Goal: Task Accomplishment & Management: Manage account settings

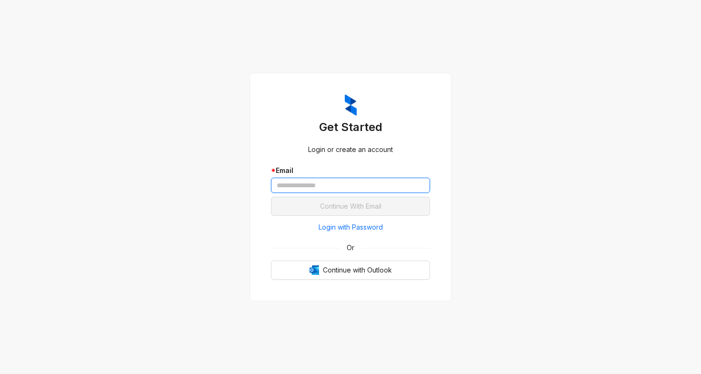
click at [318, 187] on input "text" at bounding box center [350, 185] width 159 height 15
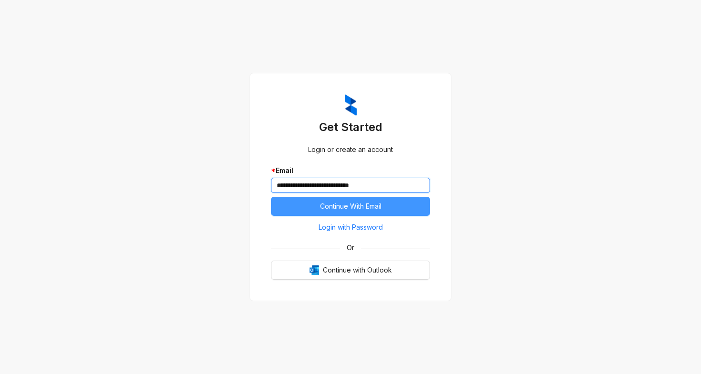
type input "**********"
click at [372, 204] on span "Continue With Email" at bounding box center [350, 206] width 61 height 10
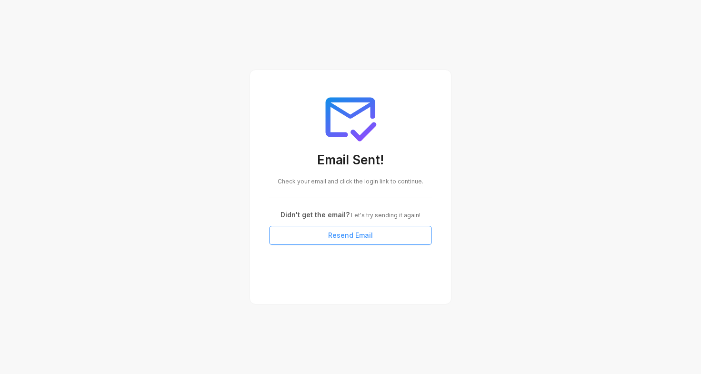
click at [374, 239] on button "Resend Email" at bounding box center [350, 235] width 163 height 19
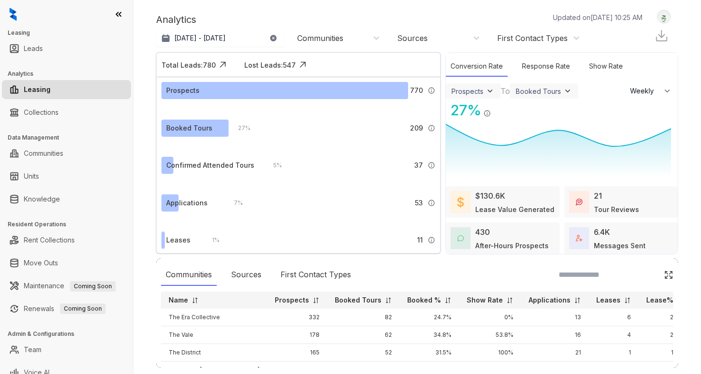
select select "******"
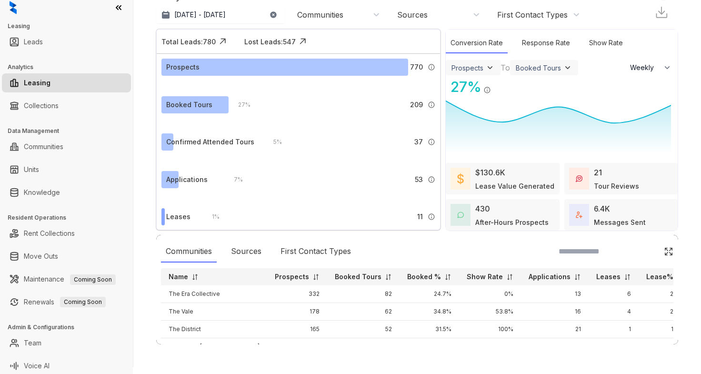
scroll to position [10, 0]
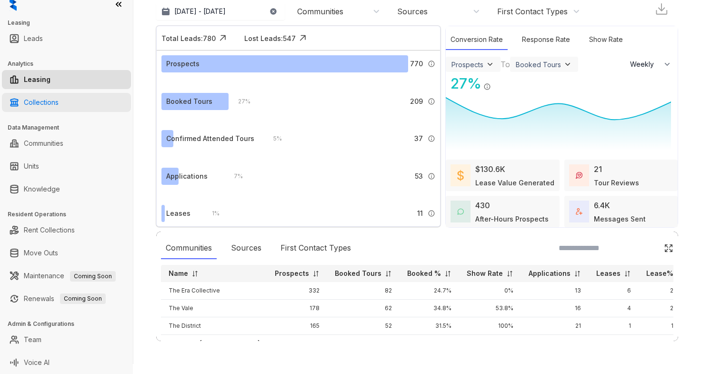
click at [59, 105] on link "Collections" at bounding box center [41, 102] width 35 height 19
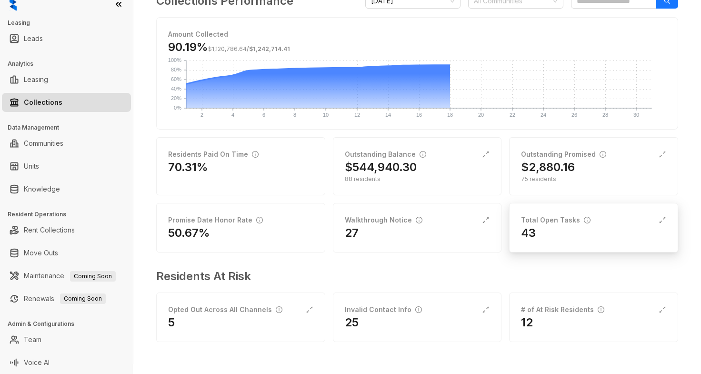
scroll to position [71, 0]
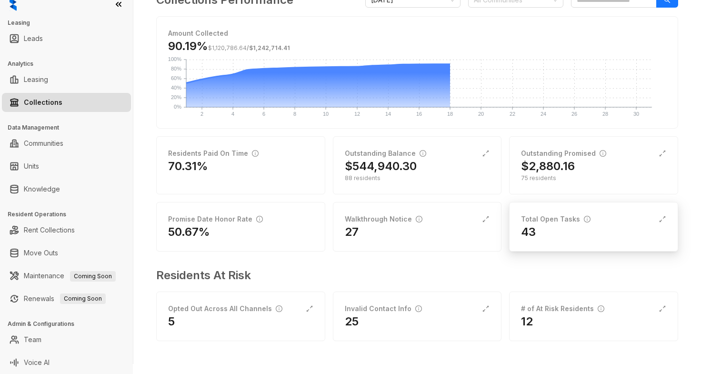
click at [545, 216] on div "Total Open Tasks" at bounding box center [555, 219] width 69 height 10
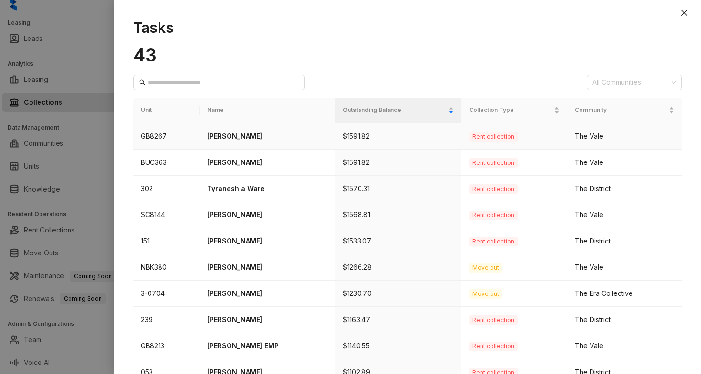
click at [226, 135] on p "[PERSON_NAME]" at bounding box center [267, 136] width 120 height 10
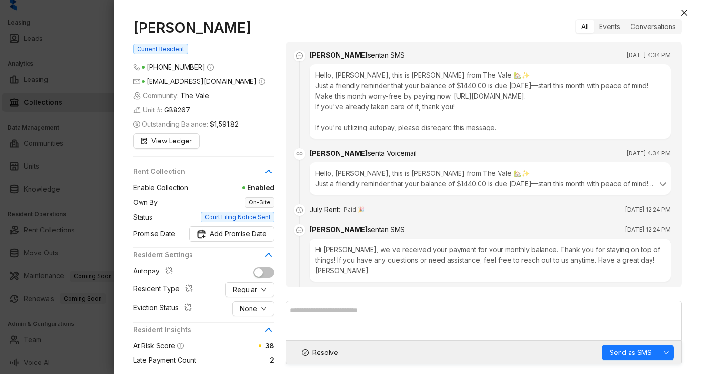
scroll to position [1211, 0]
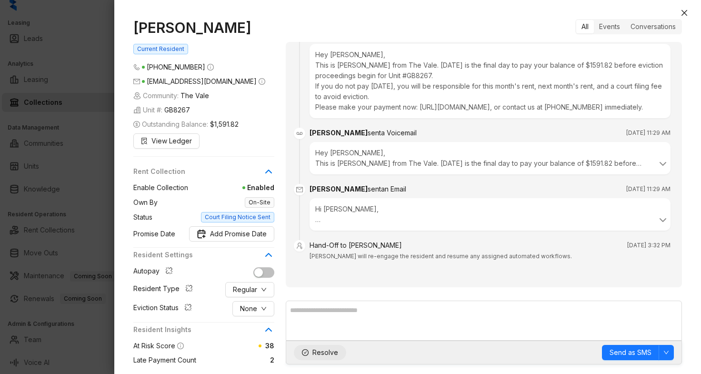
click at [320, 351] on span "Resolve" at bounding box center [325, 352] width 26 height 10
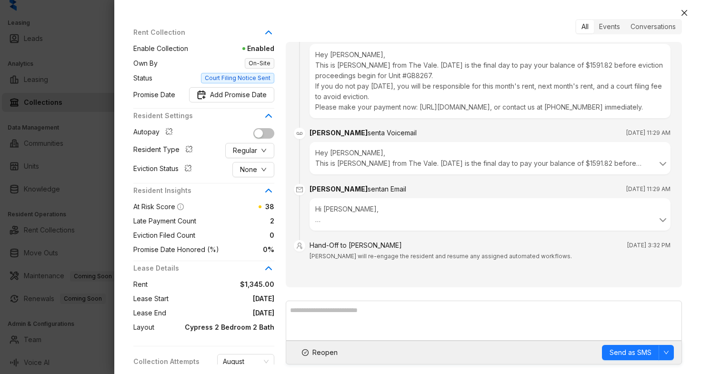
scroll to position [207, 0]
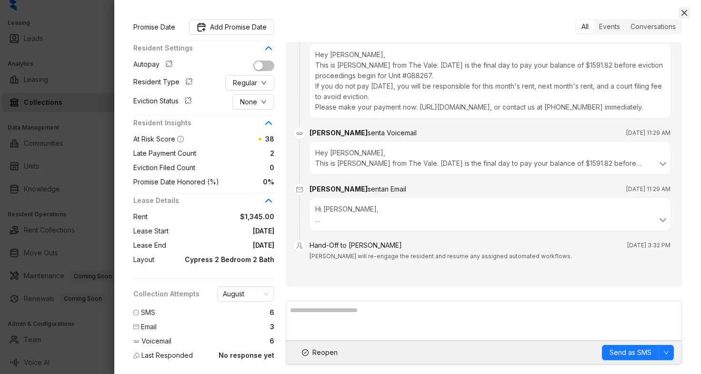
click at [684, 12] on icon "close" at bounding box center [684, 13] width 6 height 6
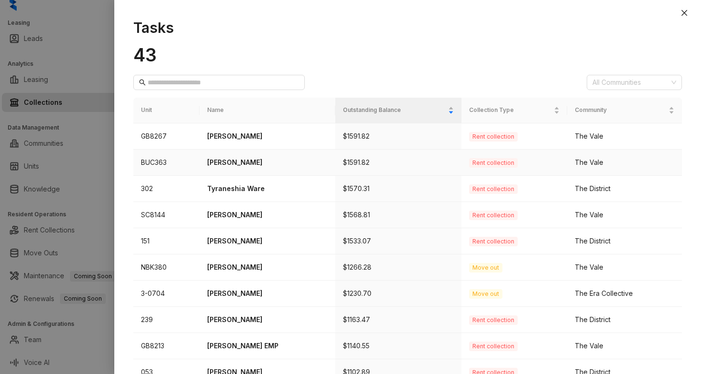
click at [251, 163] on p "[PERSON_NAME]" at bounding box center [267, 162] width 120 height 10
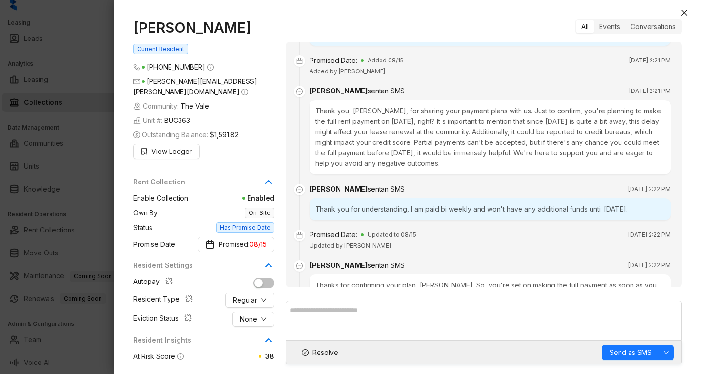
scroll to position [332, 0]
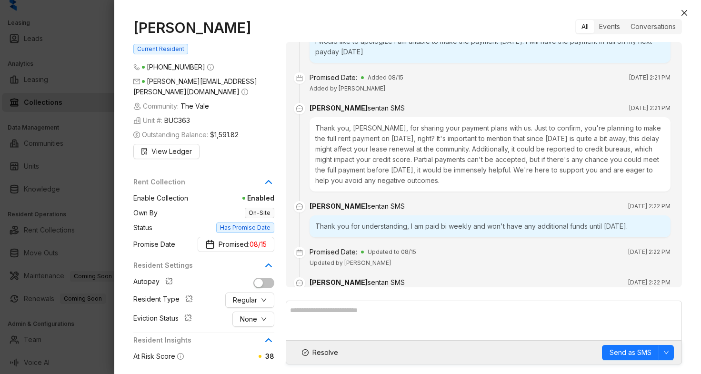
drag, startPoint x: 263, startPoint y: 29, endPoint x: 136, endPoint y: 29, distance: 127.5
click at [136, 29] on h1 "[PERSON_NAME]" at bounding box center [203, 27] width 141 height 17
copy h1 "[PERSON_NAME]"
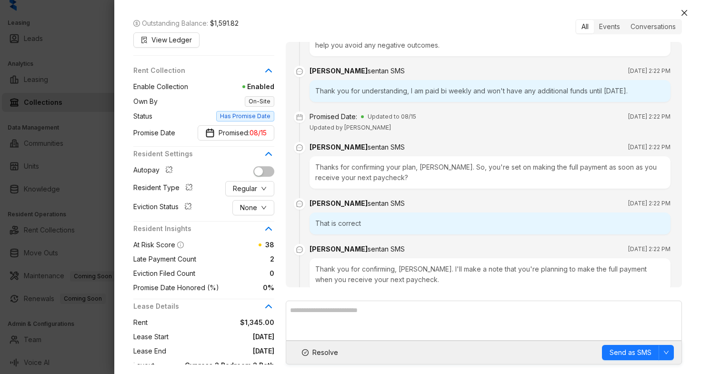
scroll to position [617, 0]
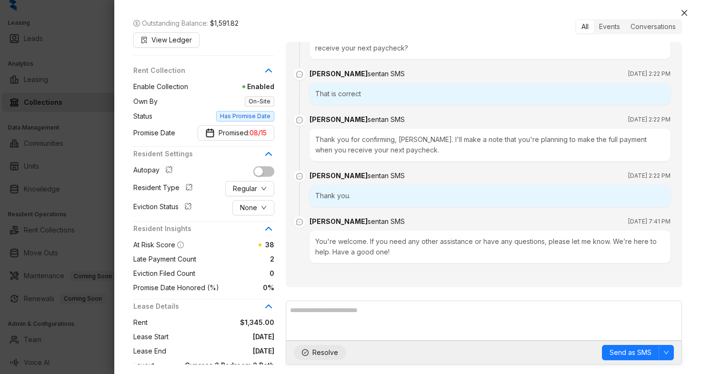
click at [321, 355] on span "Resolve" at bounding box center [325, 352] width 26 height 10
click at [684, 9] on icon "close" at bounding box center [684, 13] width 8 height 8
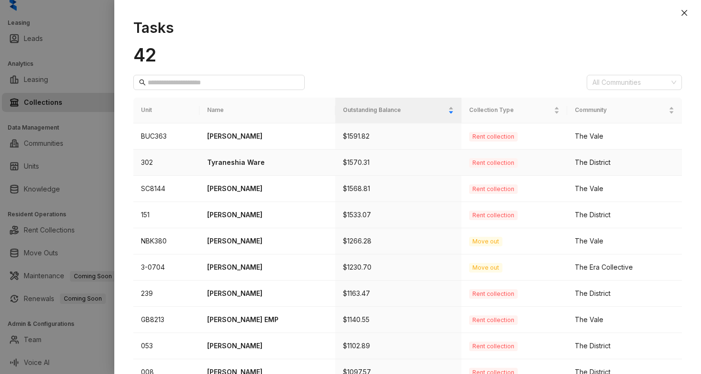
click at [238, 162] on p "Tyraneshia Ware" at bounding box center [267, 162] width 120 height 10
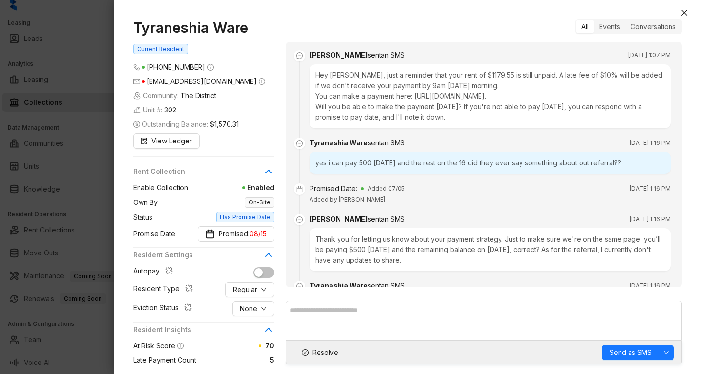
scroll to position [2364, 0]
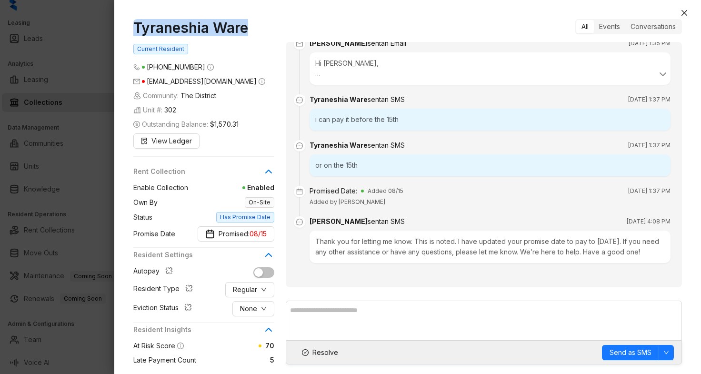
drag, startPoint x: 248, startPoint y: 27, endPoint x: 137, endPoint y: 28, distance: 111.4
click at [137, 28] on h1 "Tyraneshia Ware" at bounding box center [203, 27] width 141 height 17
copy h1 "Tyraneshia Ware"
click at [323, 351] on span "Resolve" at bounding box center [325, 352] width 26 height 10
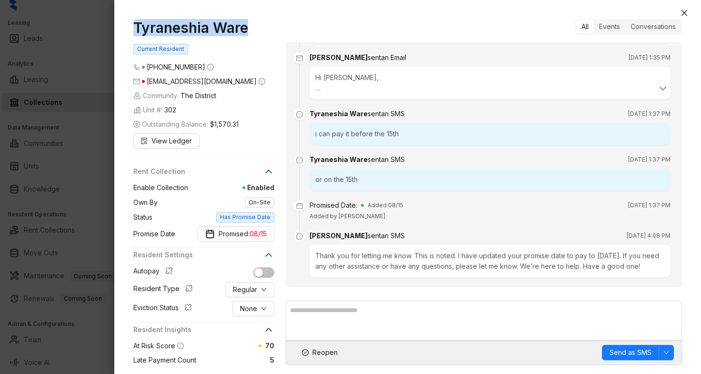
scroll to position [2173, 0]
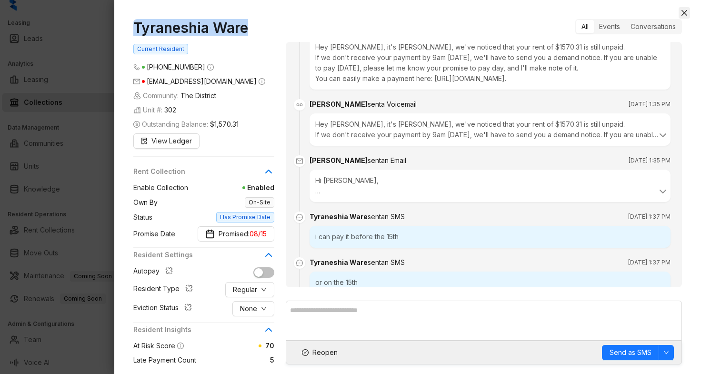
click at [685, 12] on icon "close" at bounding box center [684, 13] width 6 height 6
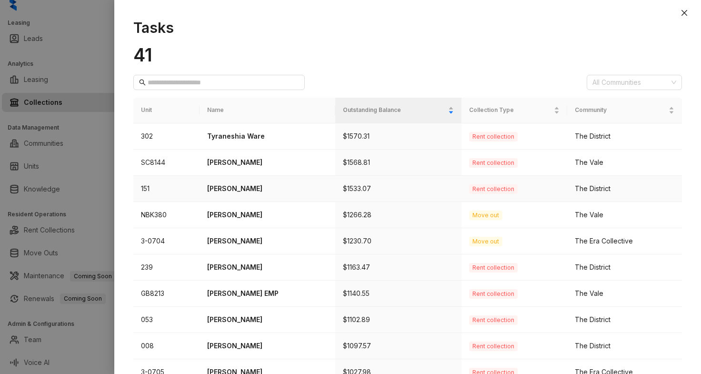
click at [221, 188] on p "[PERSON_NAME]" at bounding box center [267, 188] width 120 height 10
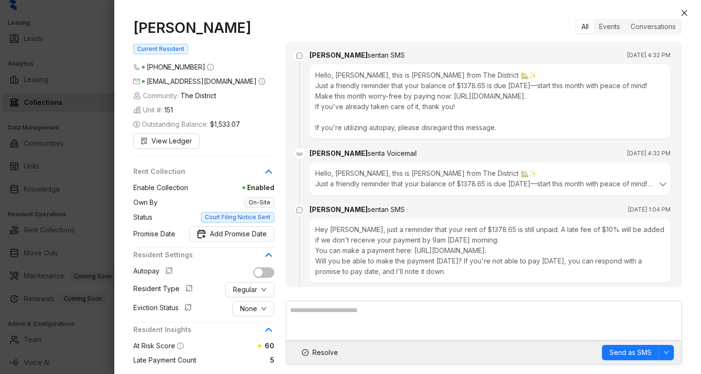
scroll to position [1759, 0]
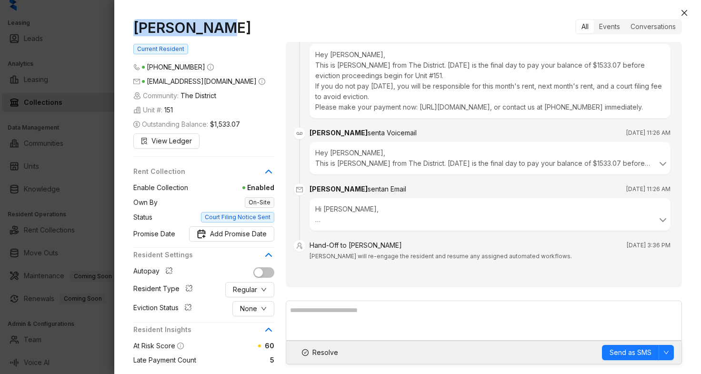
drag, startPoint x: 217, startPoint y: 29, endPoint x: 132, endPoint y: 27, distance: 84.7
click at [132, 27] on div "[PERSON_NAME] Current Resident [PHONE_NUMBER] [EMAIL_ADDRESS][DOMAIN_NAME] Comm…" at bounding box center [407, 192] width 586 height 364
copy h1 "[PERSON_NAME]"
click at [687, 11] on icon "close" at bounding box center [684, 13] width 8 height 8
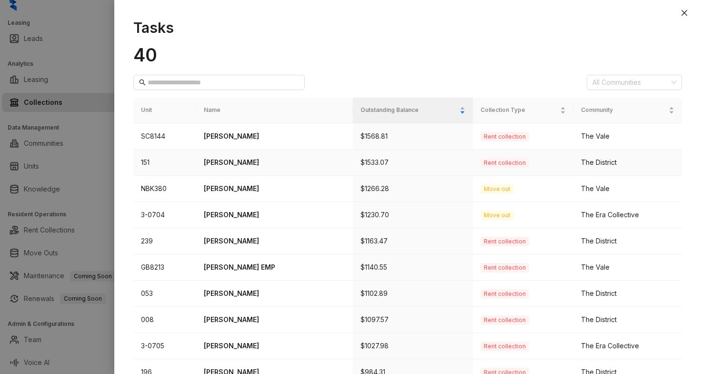
click at [234, 159] on p "[PERSON_NAME]" at bounding box center [274, 162] width 141 height 10
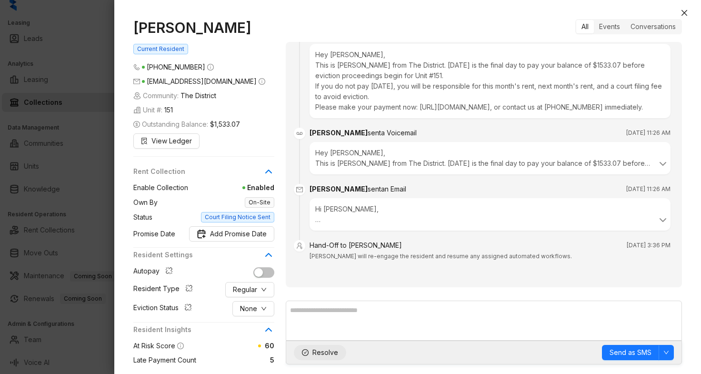
click at [324, 352] on span "Resolve" at bounding box center [325, 352] width 26 height 10
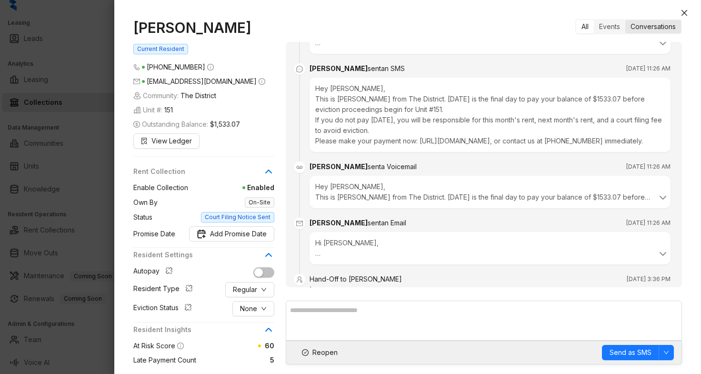
scroll to position [1664, 0]
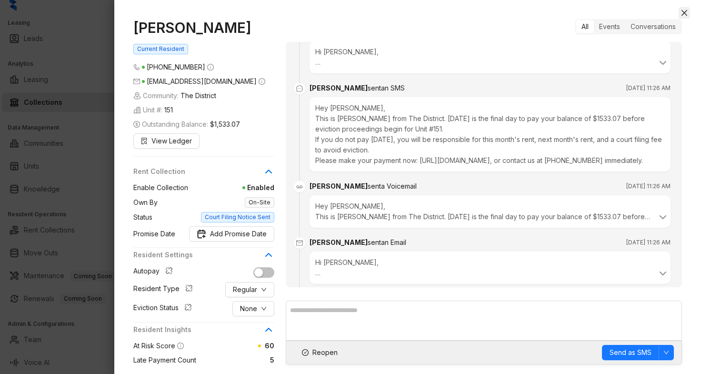
click at [681, 16] on icon "close" at bounding box center [684, 13] width 8 height 8
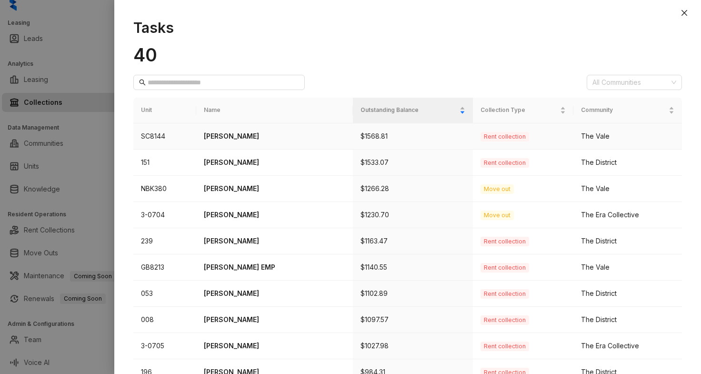
click at [228, 133] on p "[PERSON_NAME]" at bounding box center [274, 136] width 141 height 10
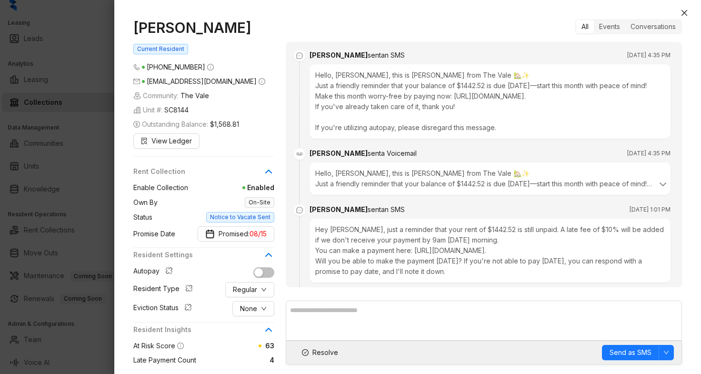
scroll to position [1855, 0]
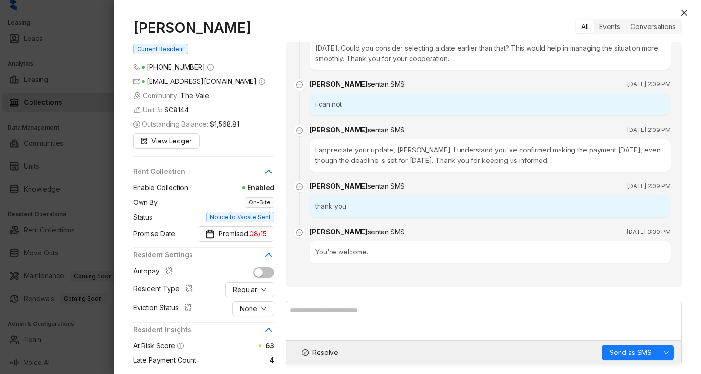
drag, startPoint x: 247, startPoint y: 27, endPoint x: 137, endPoint y: 20, distance: 110.2
click at [137, 20] on h1 "[PERSON_NAME]" at bounding box center [203, 27] width 141 height 17
copy h1 "[PERSON_NAME]"
click at [244, 232] on span "Promised: 08/15" at bounding box center [242, 233] width 48 height 10
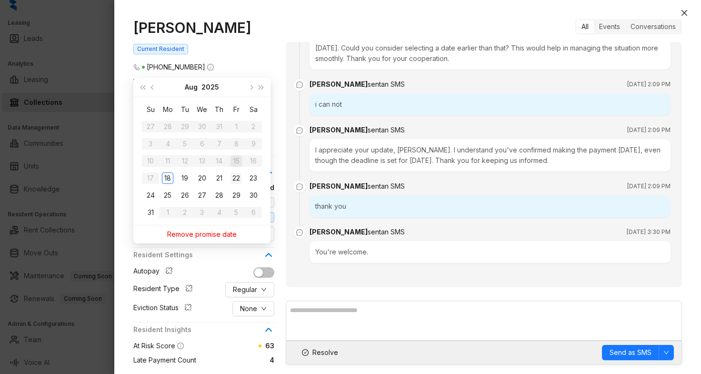
type input "**********"
click at [237, 176] on div "22" at bounding box center [235, 177] width 11 height 11
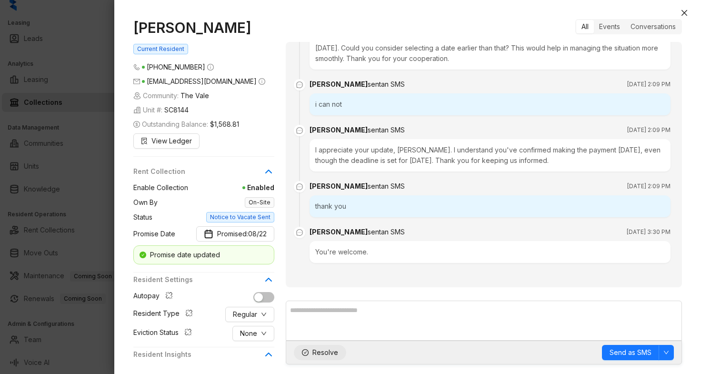
click at [325, 355] on span "Resolve" at bounding box center [325, 352] width 26 height 10
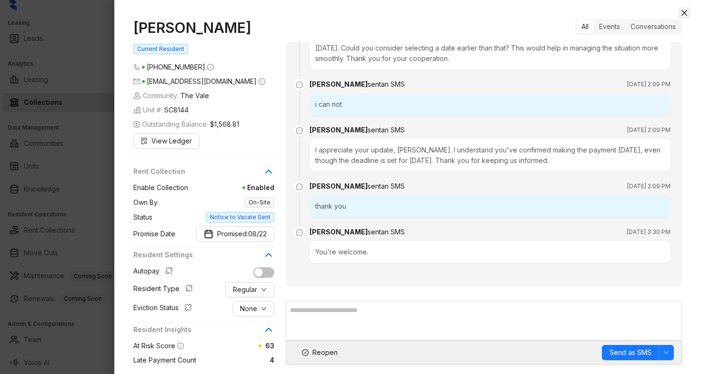
click at [685, 16] on icon "close" at bounding box center [684, 13] width 8 height 8
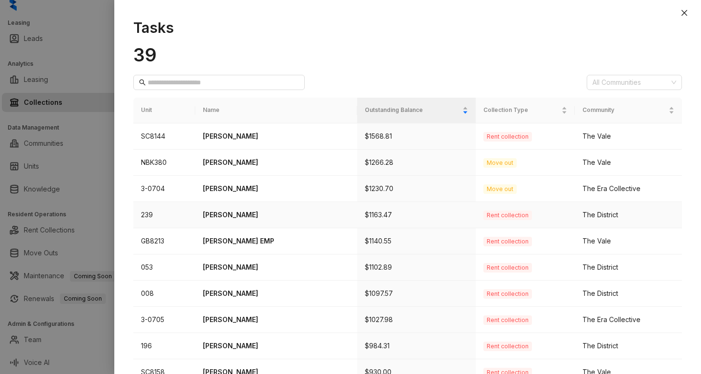
click at [221, 215] on p "[PERSON_NAME]" at bounding box center [276, 214] width 147 height 10
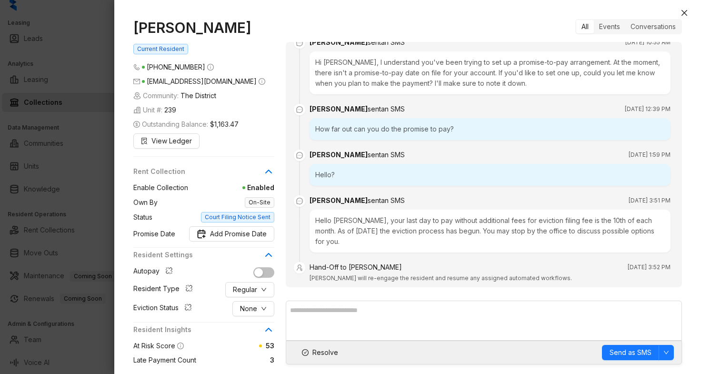
scroll to position [1615, 0]
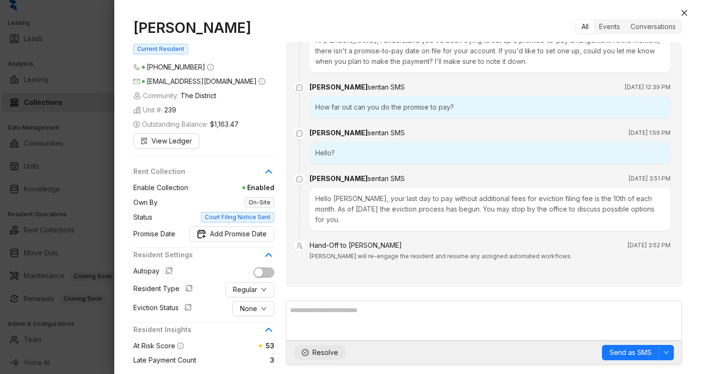
click at [322, 353] on span "Resolve" at bounding box center [325, 352] width 26 height 10
click at [686, 12] on icon "close" at bounding box center [684, 13] width 8 height 8
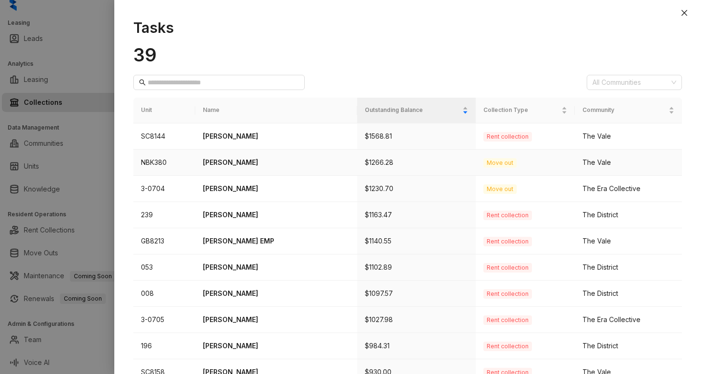
click at [253, 163] on p "[PERSON_NAME]" at bounding box center [276, 162] width 147 height 10
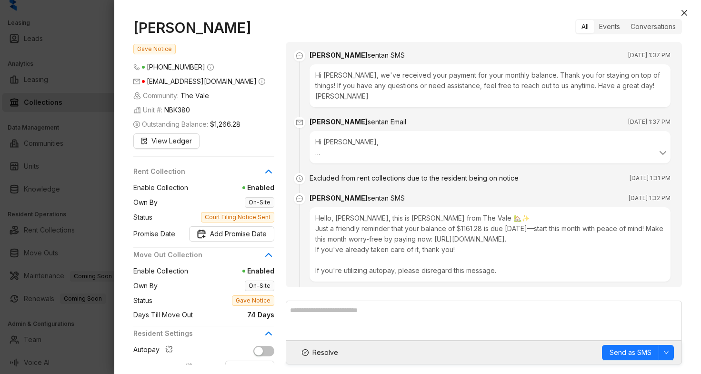
drag, startPoint x: 262, startPoint y: 30, endPoint x: 134, endPoint y: 22, distance: 128.2
click at [134, 22] on h1 "[PERSON_NAME]" at bounding box center [203, 27] width 141 height 17
copy h1 "[PERSON_NAME]"
click at [318, 355] on span "Resolve" at bounding box center [325, 352] width 26 height 10
click at [681, 10] on icon "close" at bounding box center [684, 13] width 6 height 6
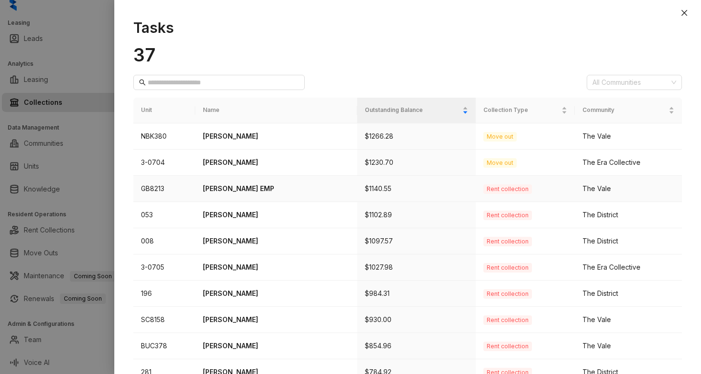
click at [240, 190] on p "[PERSON_NAME] EMP" at bounding box center [276, 188] width 147 height 10
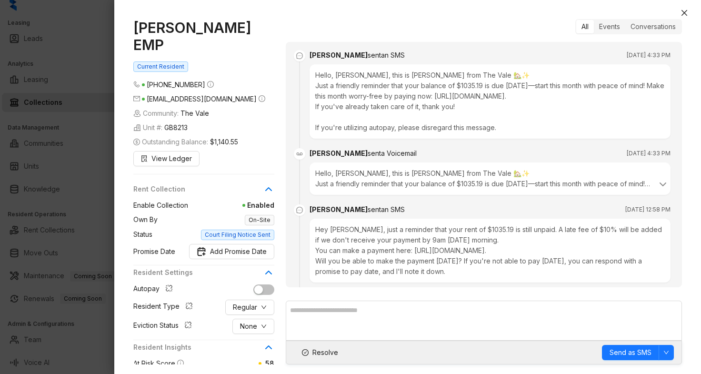
scroll to position [1962, 0]
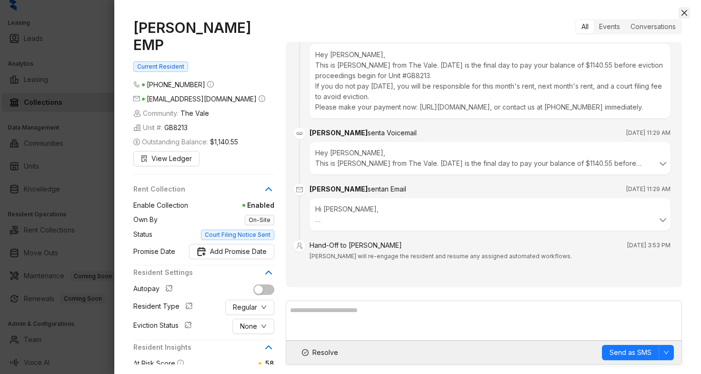
click at [681, 12] on icon "close" at bounding box center [684, 13] width 8 height 8
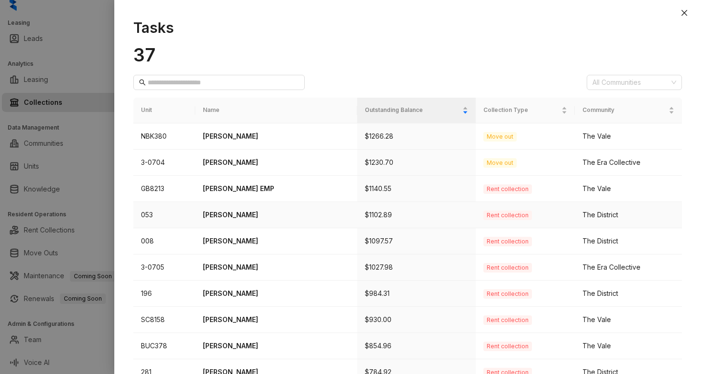
scroll to position [48, 0]
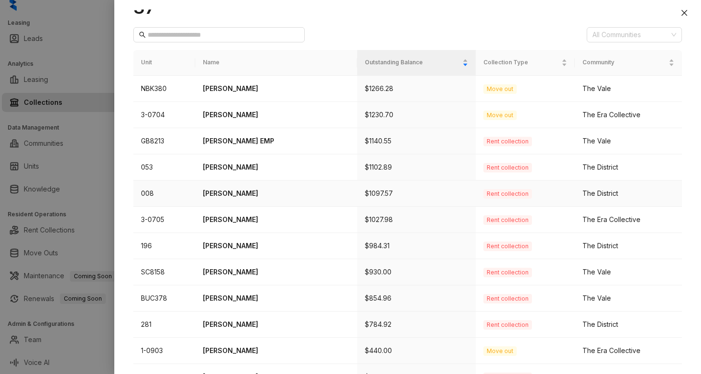
click at [241, 192] on p "[PERSON_NAME]" at bounding box center [276, 193] width 147 height 10
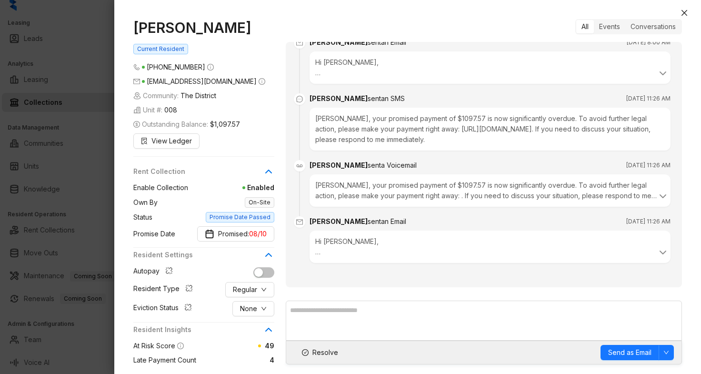
scroll to position [2448, 0]
drag, startPoint x: 233, startPoint y: 29, endPoint x: 134, endPoint y: 29, distance: 99.0
click at [134, 29] on h1 "[PERSON_NAME]" at bounding box center [203, 27] width 141 height 17
copy h1 "[PERSON_NAME]"
click at [315, 353] on span "Resolve" at bounding box center [325, 352] width 26 height 10
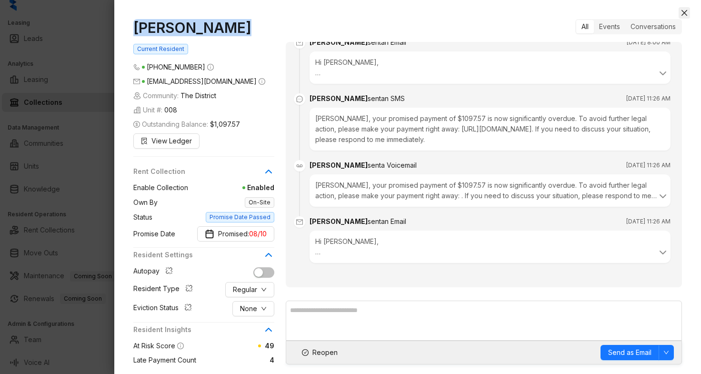
click at [686, 14] on icon "close" at bounding box center [684, 13] width 8 height 8
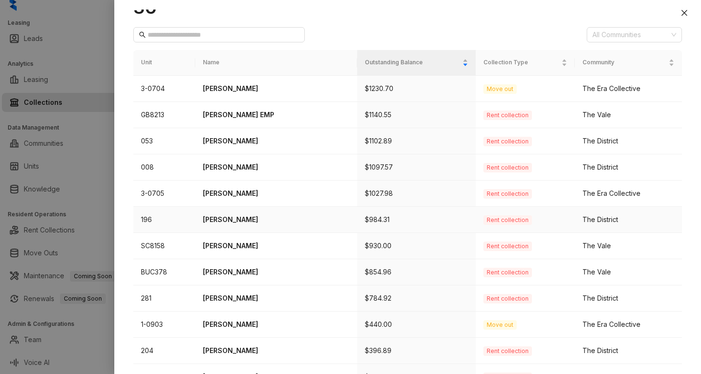
click at [246, 219] on p "[PERSON_NAME]" at bounding box center [276, 219] width 147 height 10
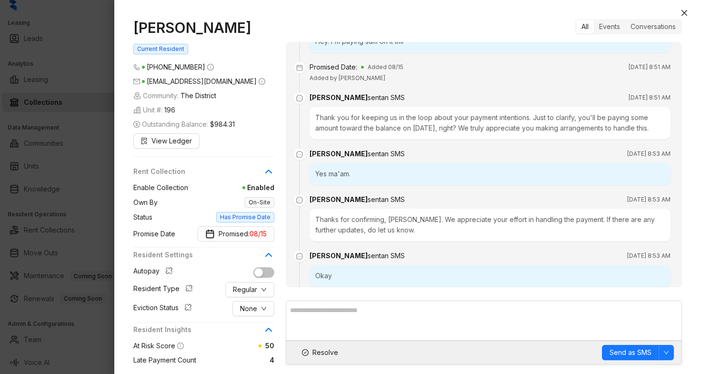
scroll to position [2193, 0]
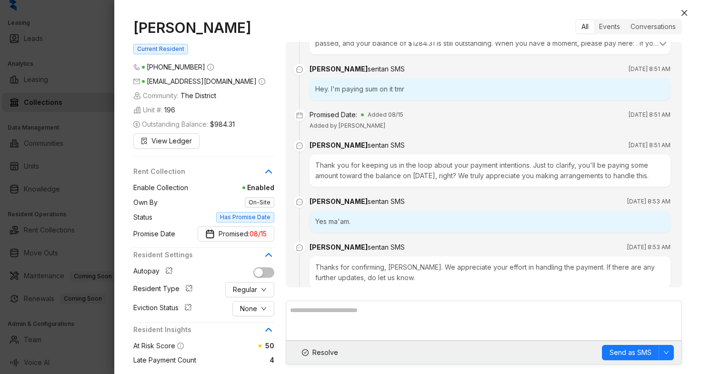
drag, startPoint x: 235, startPoint y: 27, endPoint x: 138, endPoint y: 23, distance: 97.6
click at [137, 23] on h1 "[PERSON_NAME]" at bounding box center [203, 27] width 141 height 17
copy h1 "[PERSON_NAME]"
click at [321, 354] on span "Resolve" at bounding box center [325, 352] width 26 height 10
click at [683, 13] on icon "close" at bounding box center [684, 13] width 6 height 6
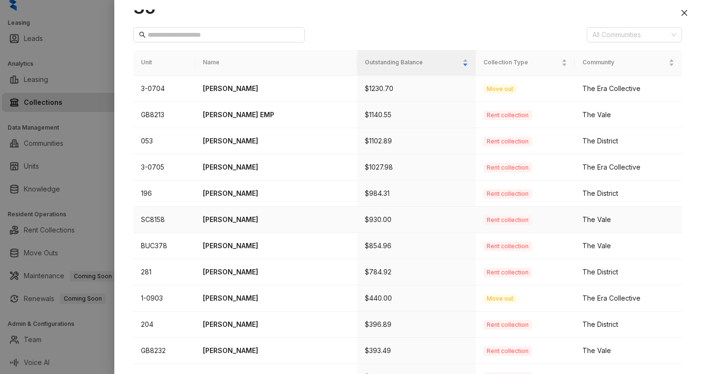
click at [242, 219] on p "[PERSON_NAME]" at bounding box center [276, 219] width 147 height 10
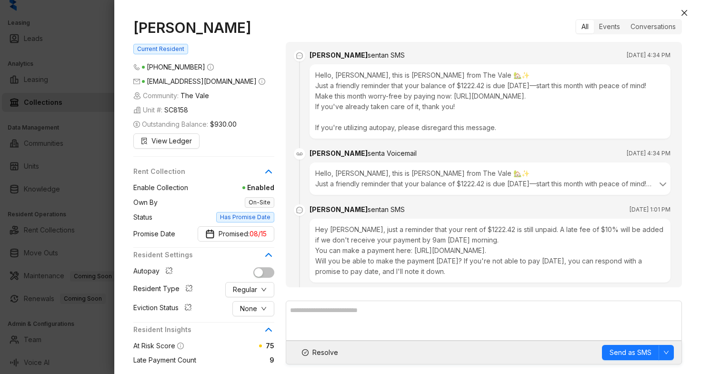
scroll to position [1458, 0]
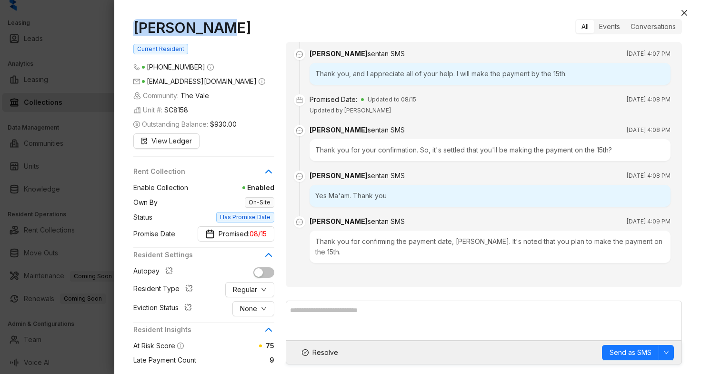
drag, startPoint x: 218, startPoint y: 30, endPoint x: 132, endPoint y: 28, distance: 86.6
click at [132, 28] on div "[PERSON_NAME] Love Current Resident [PHONE_NUMBER] [EMAIL_ADDRESS][DOMAIN_NAME]…" at bounding box center [407, 192] width 586 height 364
copy h1 "[PERSON_NAME]"
click at [328, 356] on span "Resolve" at bounding box center [325, 352] width 26 height 10
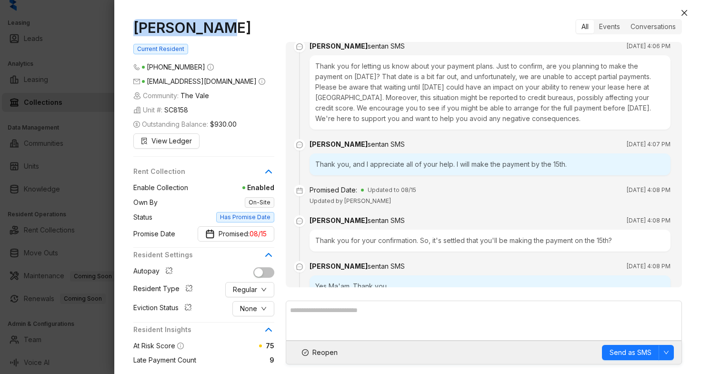
scroll to position [1267, 0]
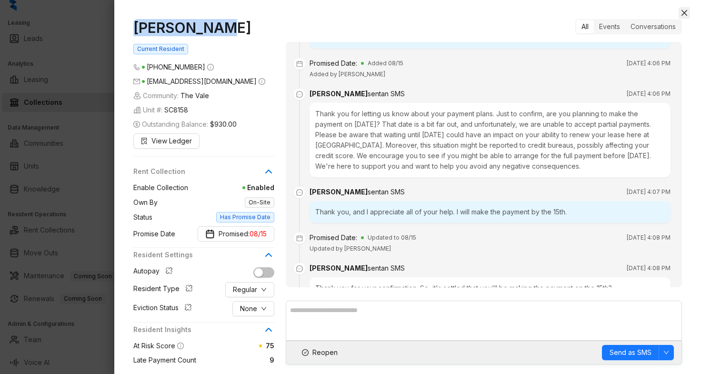
click at [681, 12] on icon "close" at bounding box center [684, 13] width 8 height 8
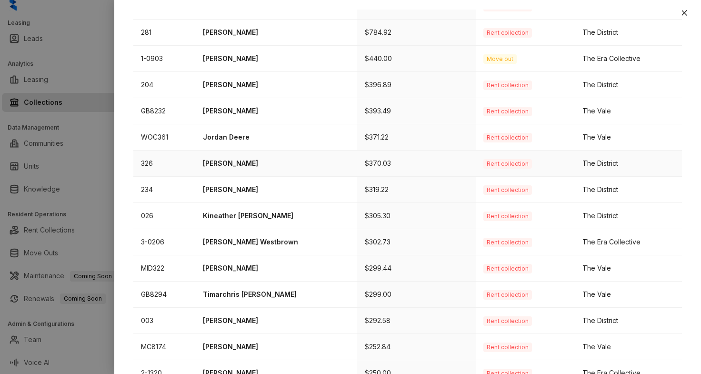
scroll to position [305, 0]
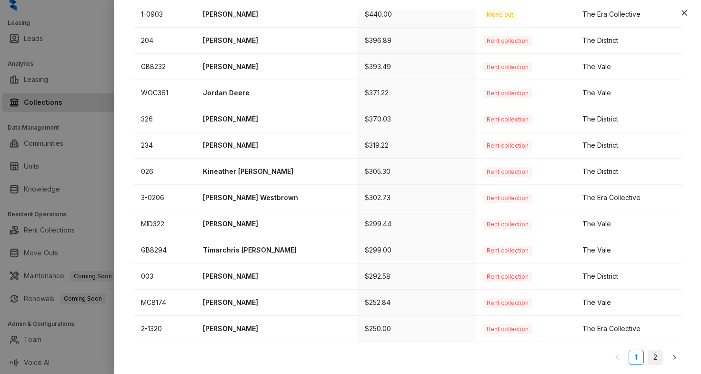
click at [648, 358] on link "2" at bounding box center [655, 357] width 14 height 14
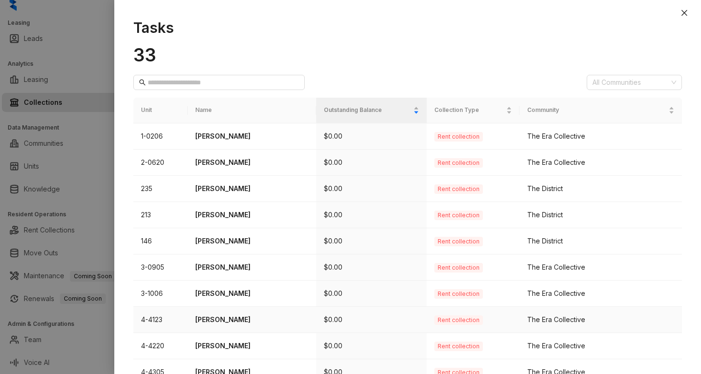
scroll to position [122, 0]
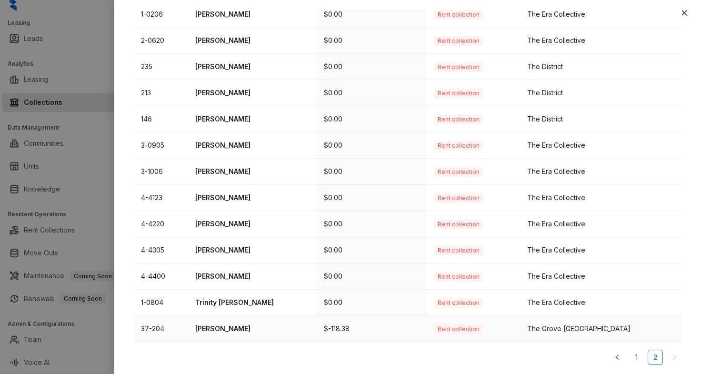
click at [232, 329] on p "[PERSON_NAME]" at bounding box center [251, 328] width 113 height 10
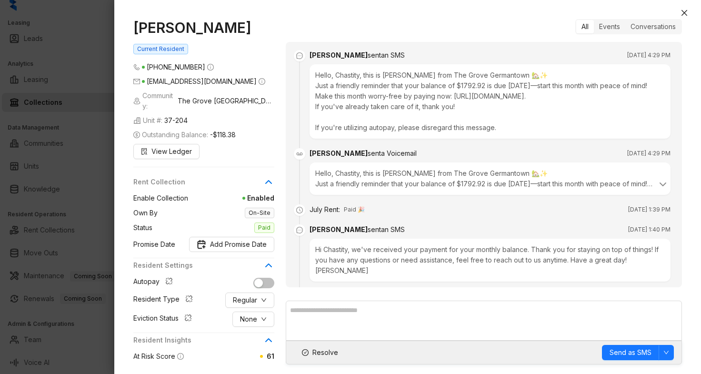
scroll to position [828, 0]
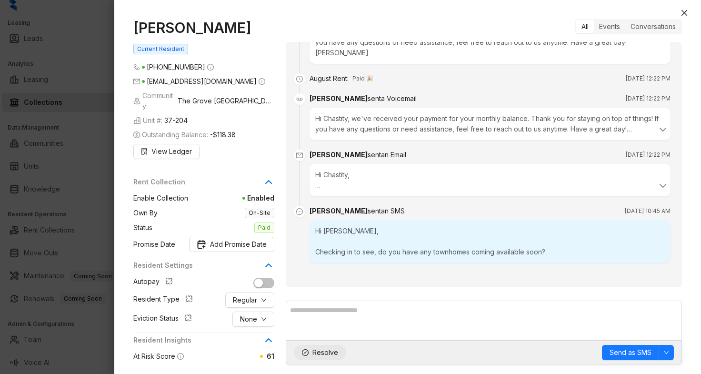
click at [323, 351] on span "Resolve" at bounding box center [325, 352] width 26 height 10
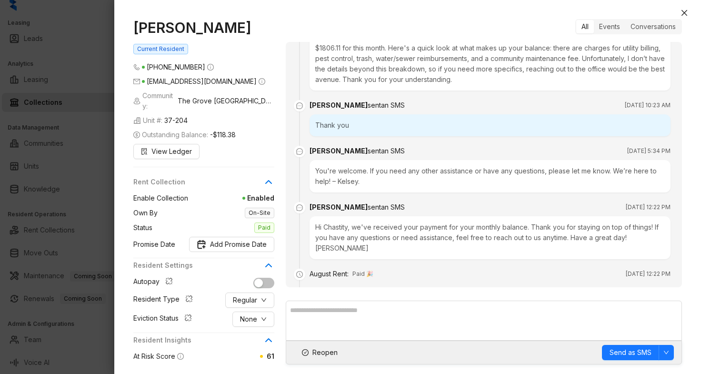
scroll to position [590, 0]
click at [680, 15] on icon "close" at bounding box center [684, 13] width 8 height 8
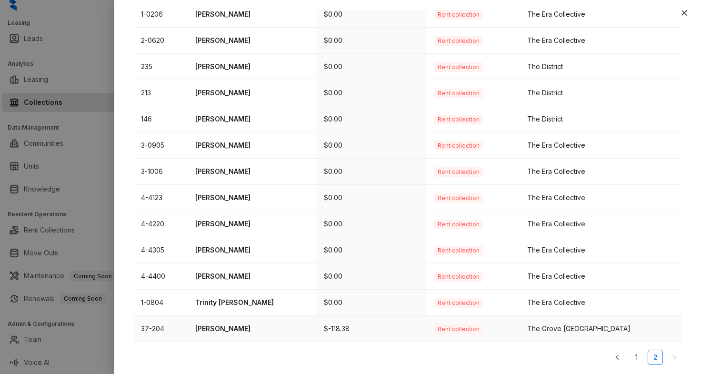
click at [234, 329] on p "[PERSON_NAME]" at bounding box center [251, 328] width 113 height 10
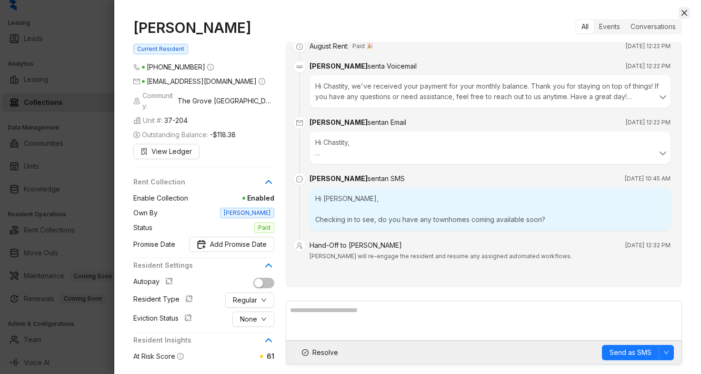
click at [684, 13] on icon "close" at bounding box center [684, 13] width 6 height 6
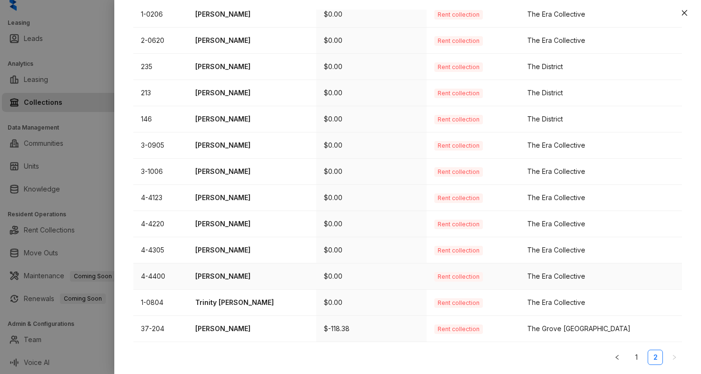
scroll to position [74, 0]
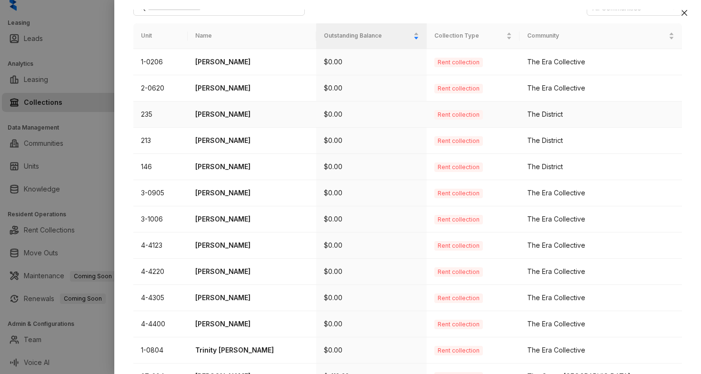
click at [232, 114] on p "[PERSON_NAME]" at bounding box center [251, 114] width 113 height 10
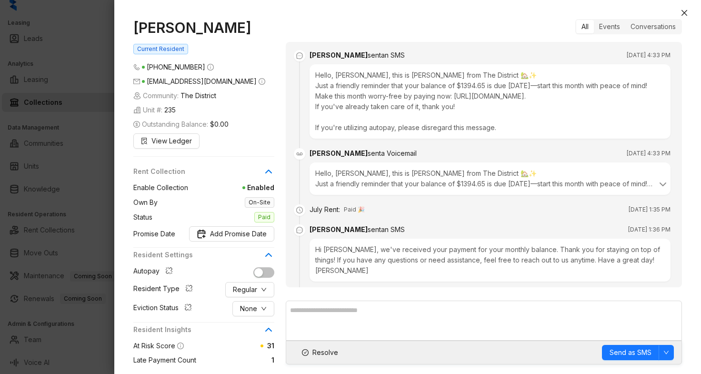
scroll to position [649, 0]
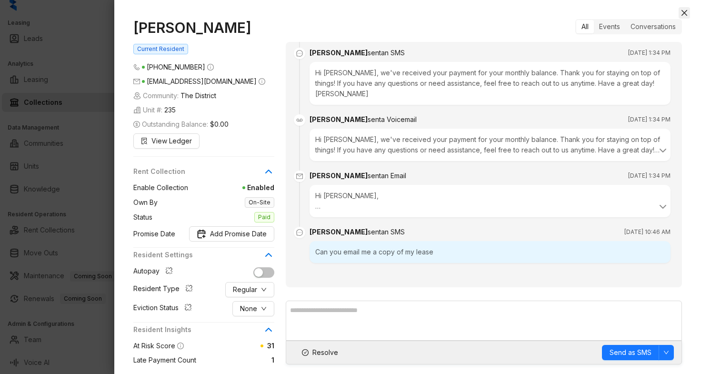
click at [683, 12] on icon "close" at bounding box center [684, 13] width 6 height 6
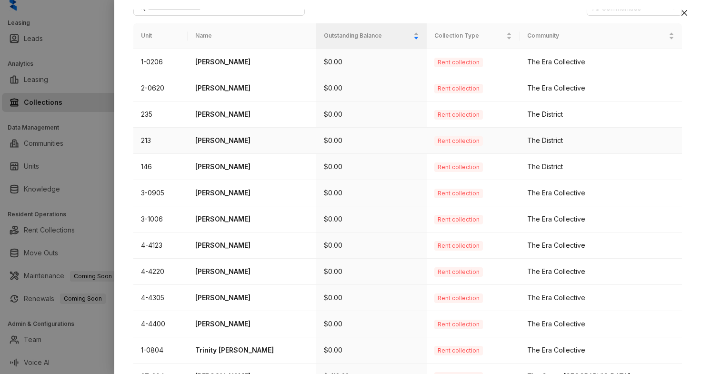
click at [243, 140] on p "[PERSON_NAME]" at bounding box center [251, 140] width 113 height 10
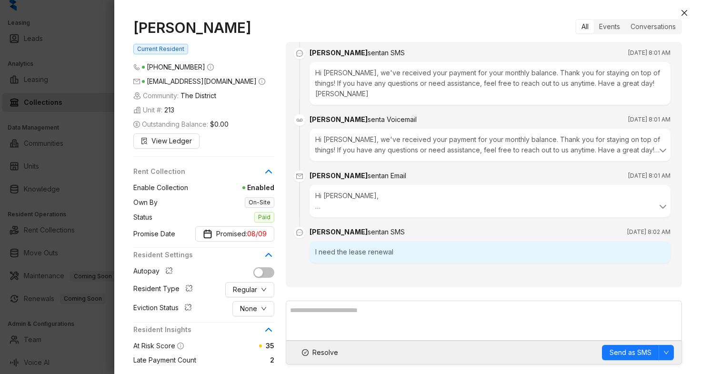
scroll to position [991, 0]
click at [685, 12] on icon "close" at bounding box center [684, 13] width 6 height 6
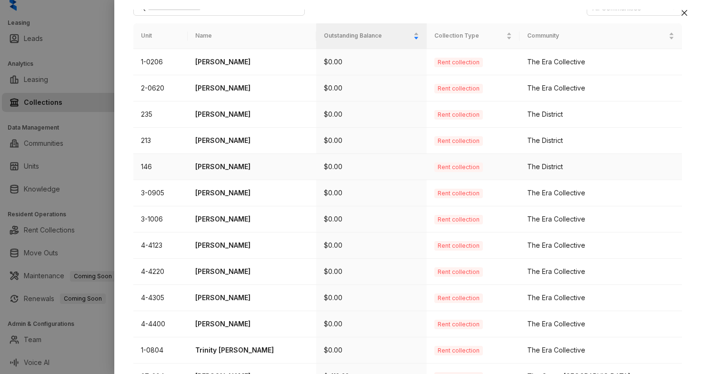
click at [238, 163] on p "[PERSON_NAME]" at bounding box center [251, 166] width 113 height 10
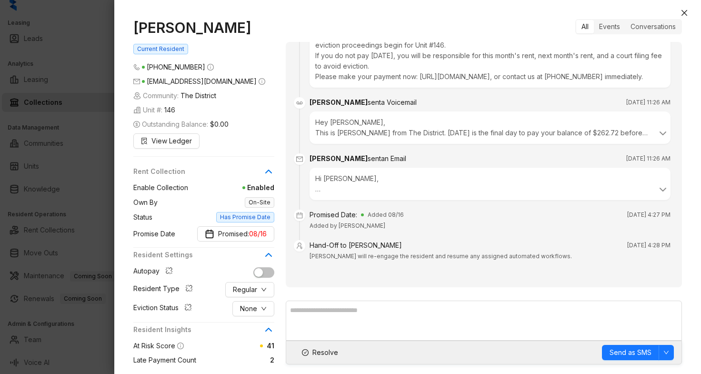
scroll to position [1222, 0]
click at [688, 11] on button "Close" at bounding box center [683, 12] width 11 height 11
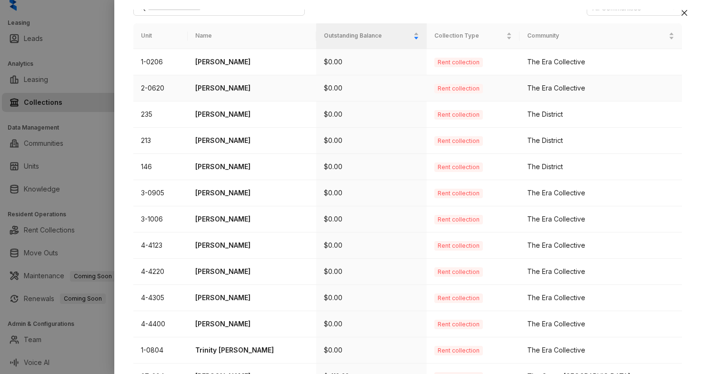
click at [231, 87] on p "[PERSON_NAME]" at bounding box center [251, 88] width 113 height 10
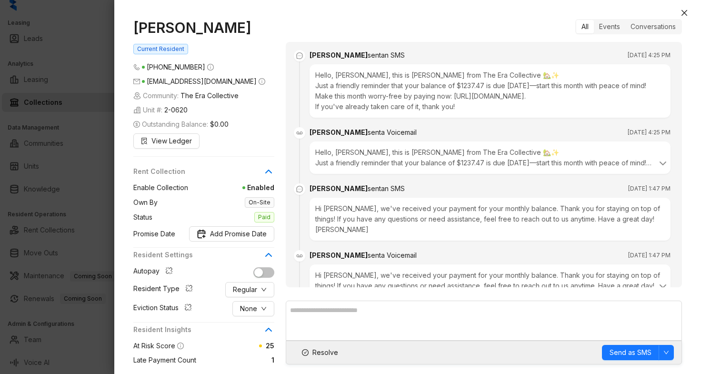
scroll to position [614, 0]
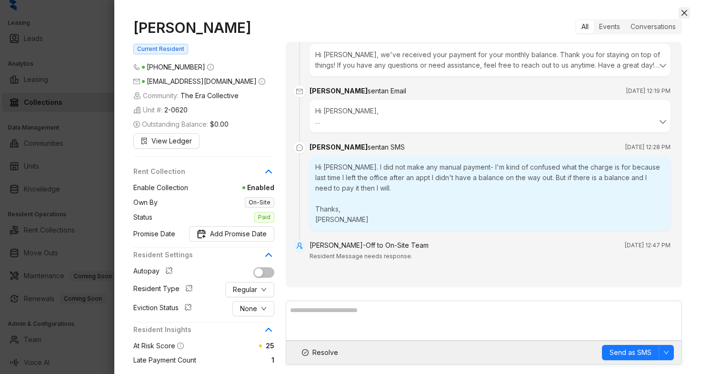
click at [685, 10] on icon "close" at bounding box center [684, 13] width 6 height 6
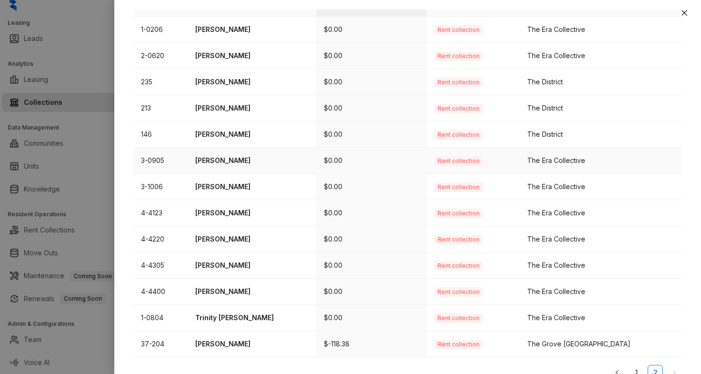
scroll to position [122, 0]
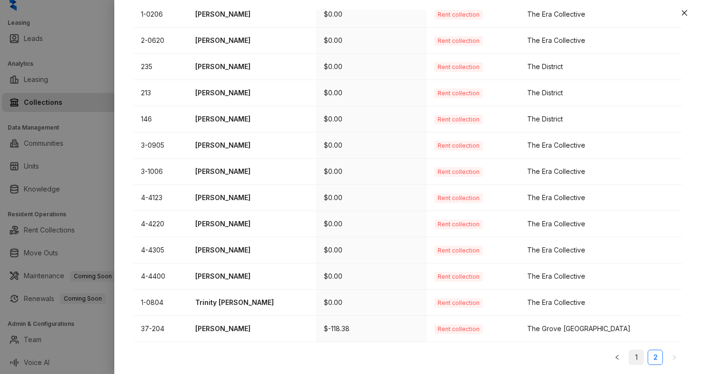
click at [629, 358] on link "1" at bounding box center [636, 357] width 14 height 14
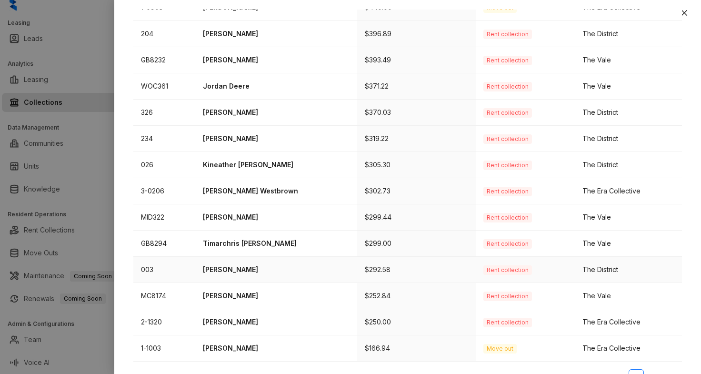
scroll to position [305, 0]
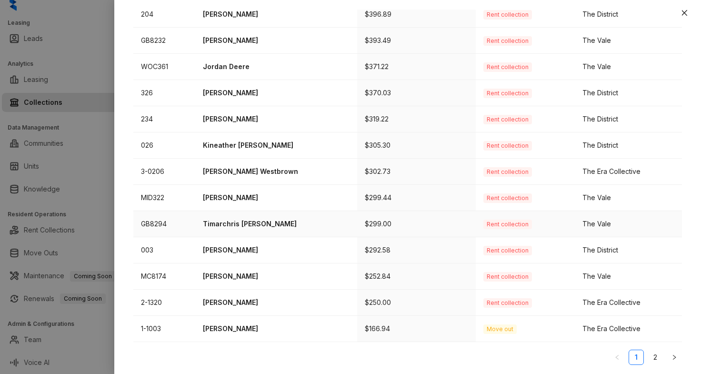
click at [273, 224] on p "Timarchris [PERSON_NAME]" at bounding box center [276, 223] width 147 height 10
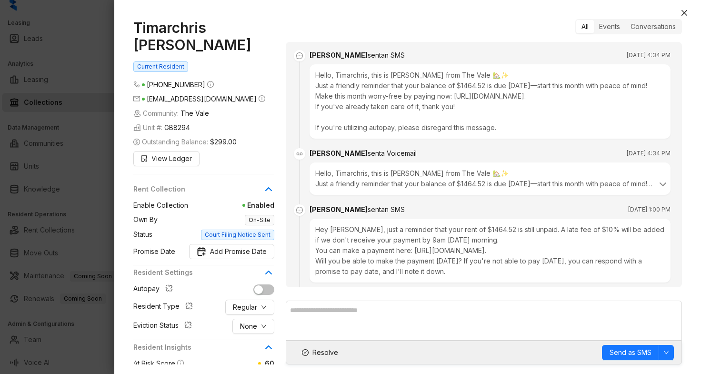
scroll to position [1773, 0]
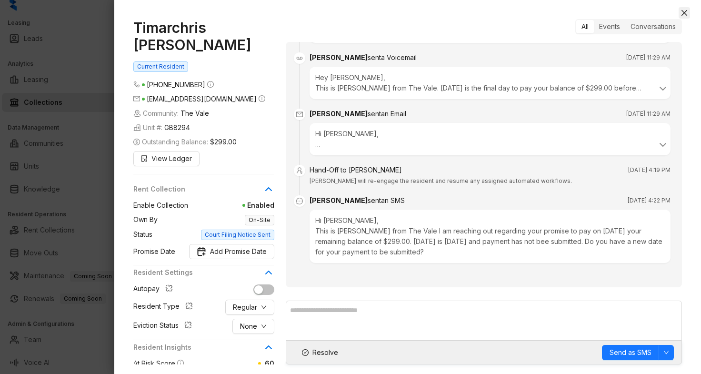
click at [688, 9] on button "Close" at bounding box center [683, 12] width 11 height 11
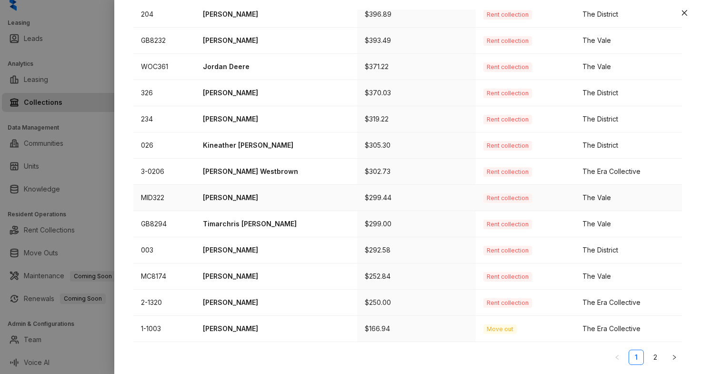
click at [218, 193] on p "[PERSON_NAME]" at bounding box center [276, 197] width 147 height 10
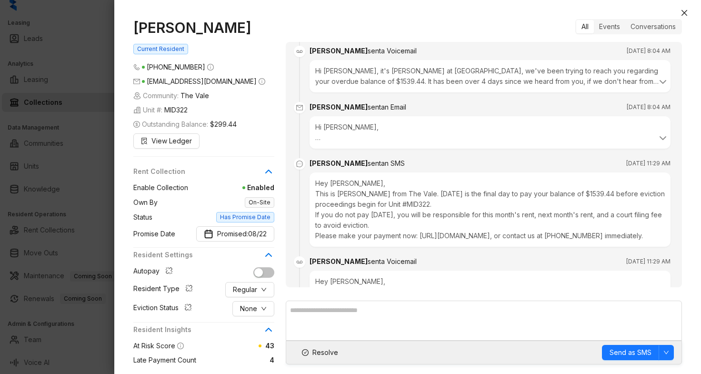
scroll to position [1066, 0]
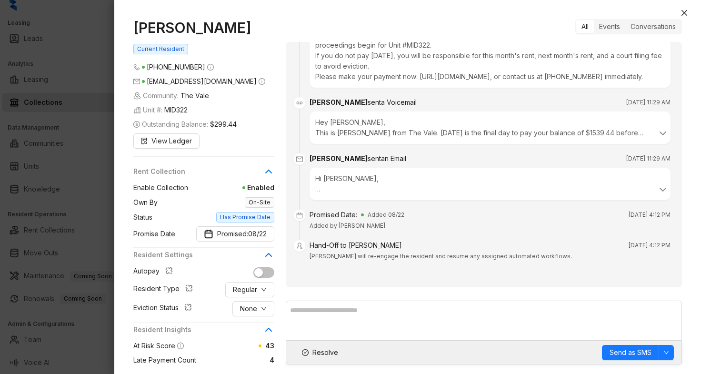
drag, startPoint x: 685, startPoint y: 12, endPoint x: 678, endPoint y: 13, distance: 7.2
click at [685, 12] on icon "close" at bounding box center [684, 13] width 8 height 8
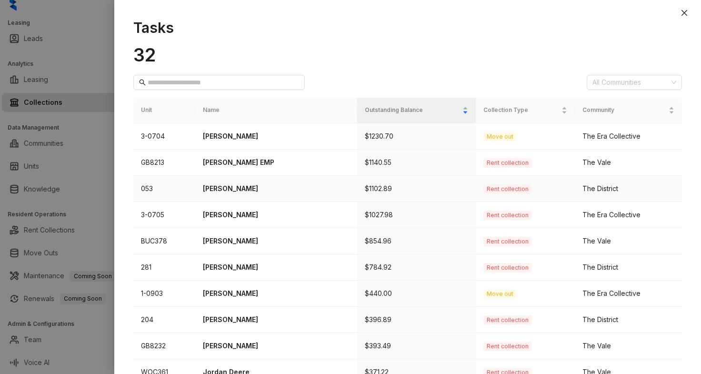
click at [245, 192] on p "[PERSON_NAME]" at bounding box center [276, 188] width 147 height 10
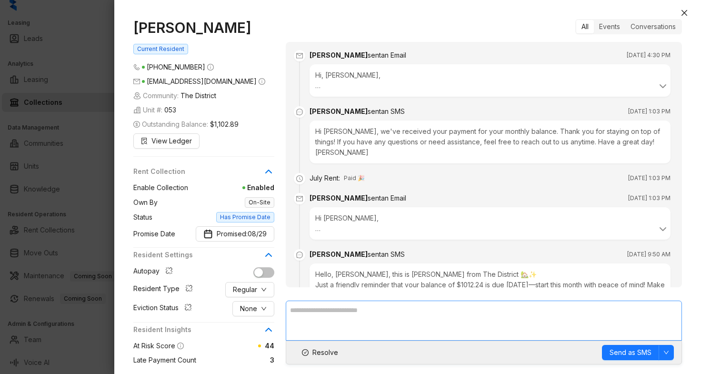
scroll to position [1821, 0]
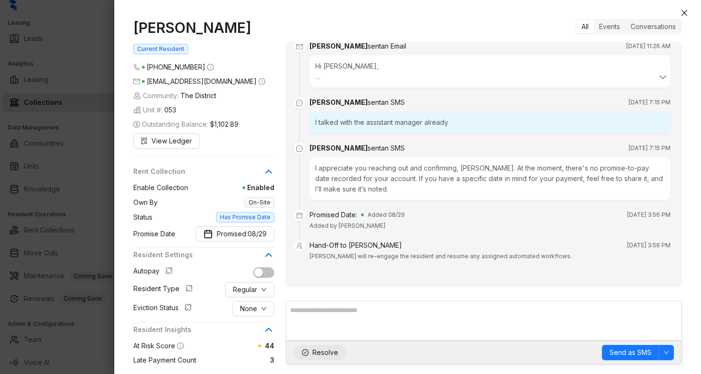
click at [326, 354] on span "Resolve" at bounding box center [325, 352] width 26 height 10
click at [681, 11] on icon "close" at bounding box center [684, 13] width 8 height 8
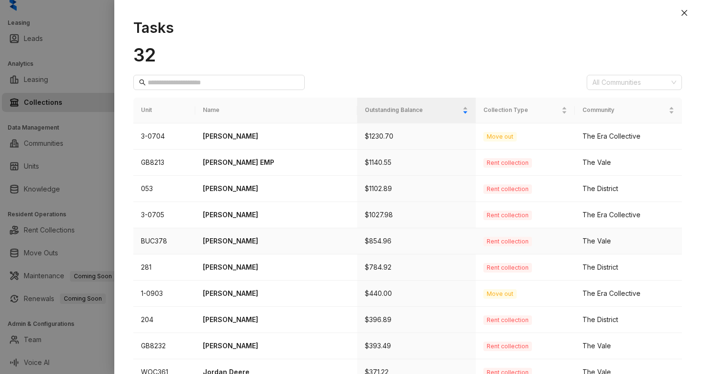
click at [227, 242] on p "[PERSON_NAME]" at bounding box center [276, 241] width 147 height 10
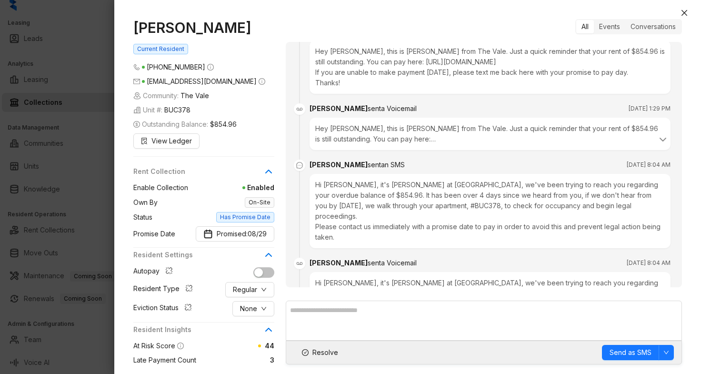
scroll to position [1469, 0]
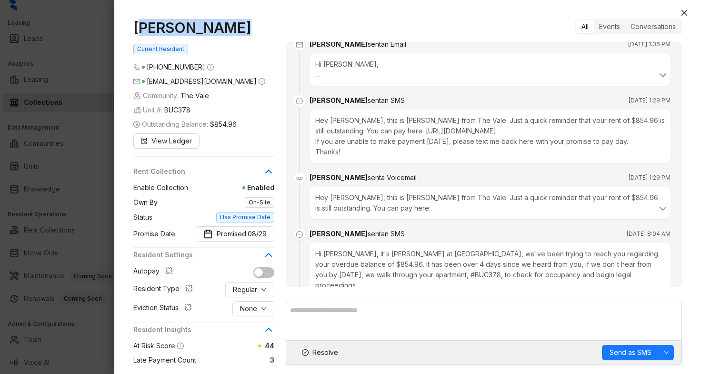
drag, startPoint x: 235, startPoint y: 27, endPoint x: 138, endPoint y: 28, distance: 96.1
click at [138, 28] on h1 "[PERSON_NAME]" at bounding box center [203, 27] width 141 height 17
drag, startPoint x: 231, startPoint y: 29, endPoint x: 132, endPoint y: 29, distance: 99.5
click at [131, 29] on div "[PERSON_NAME] Current Resident [PHONE_NUMBER] [EMAIL_ADDRESS][DOMAIN_NAME] Comm…" at bounding box center [407, 192] width 586 height 364
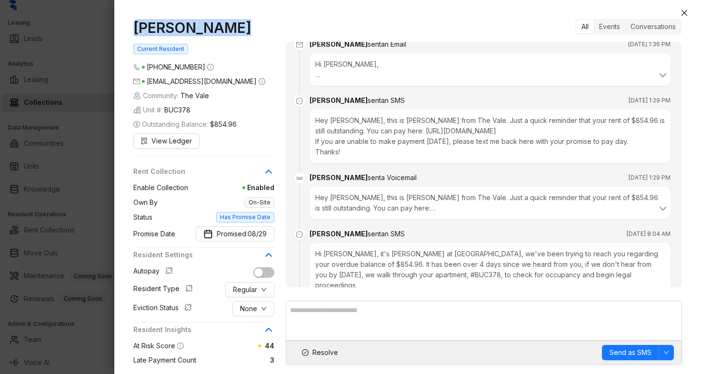
copy h1 "[PERSON_NAME]"
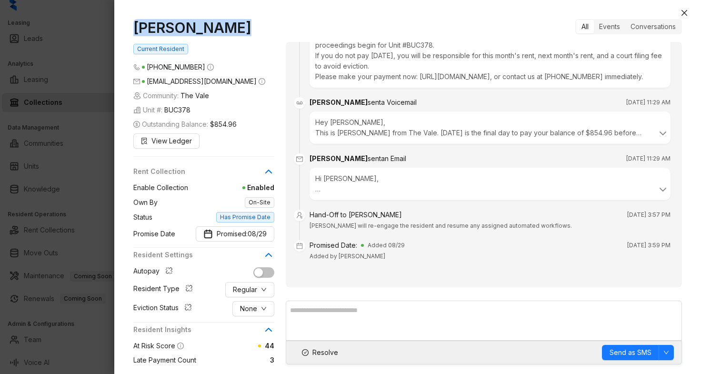
scroll to position [1993, 0]
click at [320, 352] on span "Resolve" at bounding box center [325, 352] width 26 height 10
click at [682, 14] on icon "close" at bounding box center [684, 13] width 6 height 6
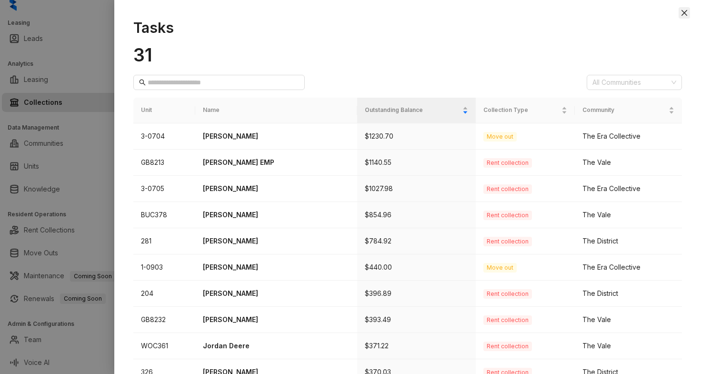
click at [683, 13] on icon "close" at bounding box center [684, 13] width 6 height 6
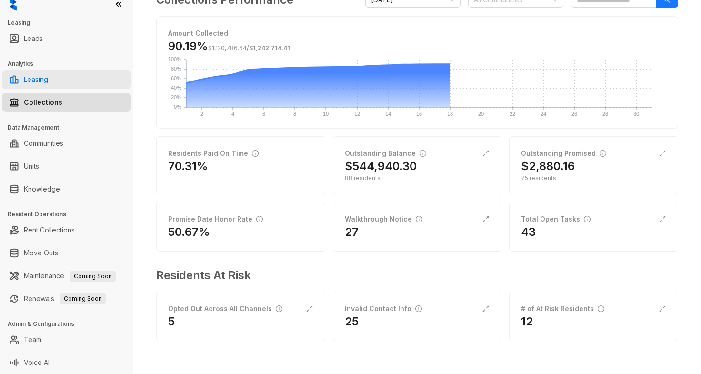
click at [48, 80] on link "Leasing" at bounding box center [36, 79] width 24 height 19
select select "******"
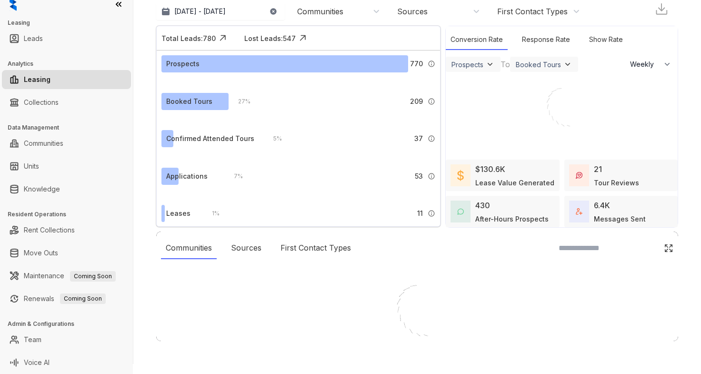
scroll to position [17, 0]
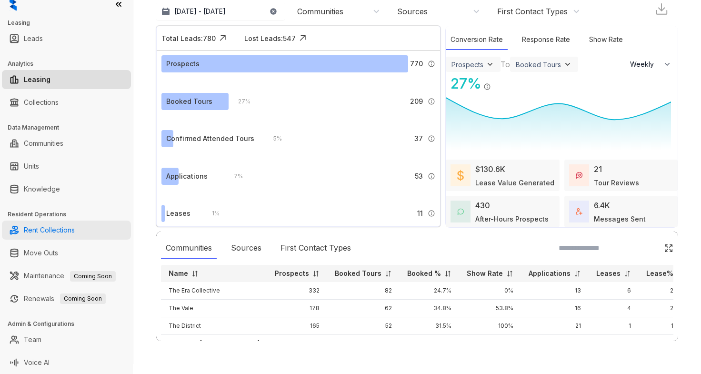
click at [65, 235] on link "Rent Collections" at bounding box center [49, 229] width 51 height 19
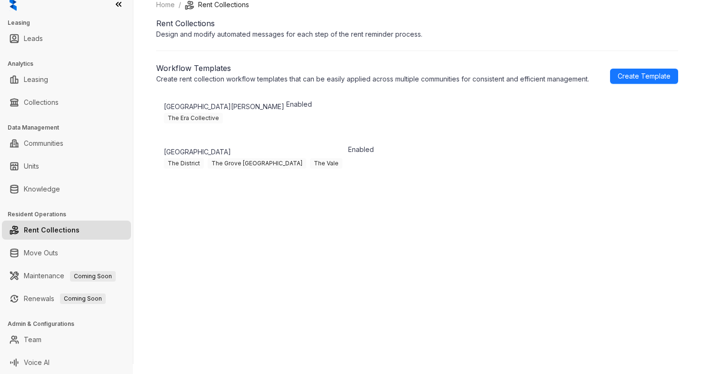
click at [322, 168] on div "The District The Grove Germantown The Vale" at bounding box center [255, 163] width 182 height 12
click at [319, 157] on p "[GEOGRAPHIC_DATA]" at bounding box center [255, 152] width 182 height 10
click at [50, 107] on link "Collections" at bounding box center [41, 102] width 35 height 19
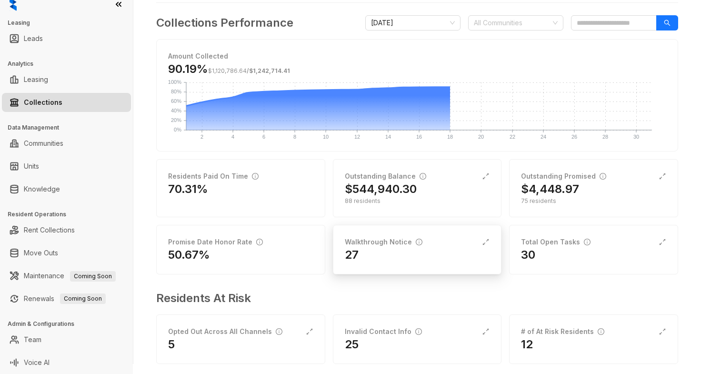
scroll to position [71, 0]
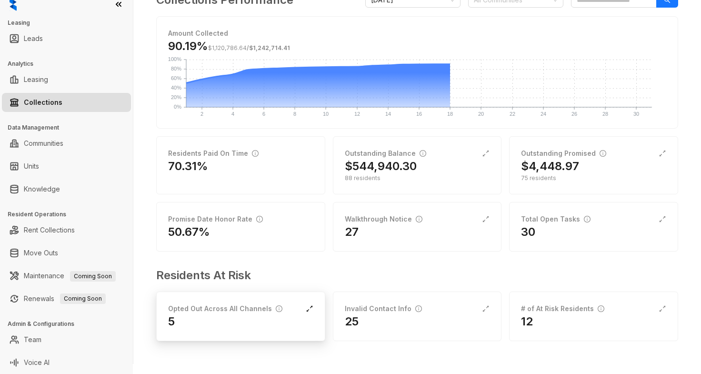
click at [306, 308] on icon "expand-alt" at bounding box center [310, 309] width 8 height 8
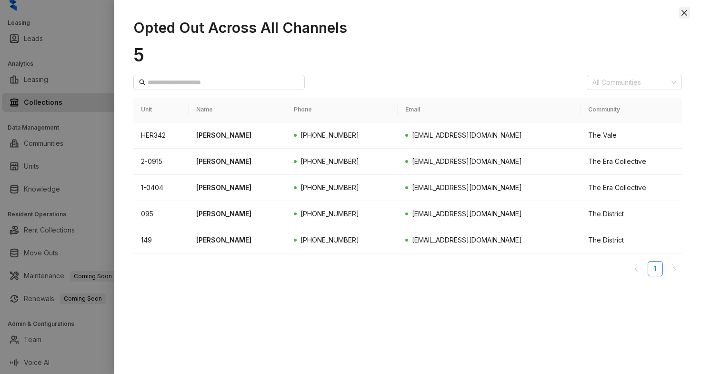
click at [687, 10] on icon "close" at bounding box center [684, 13] width 8 height 8
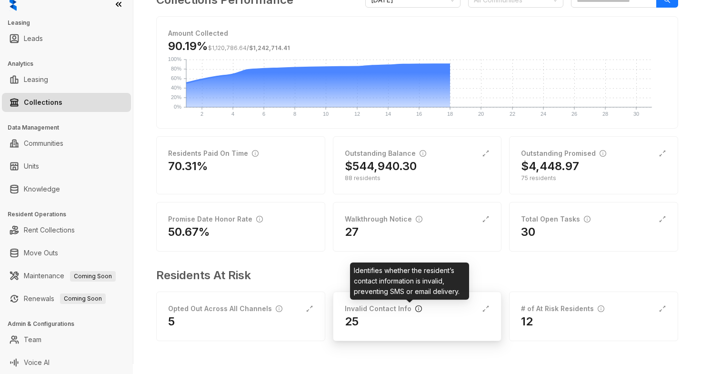
click at [415, 309] on icon "info-circle" at bounding box center [418, 308] width 7 height 7
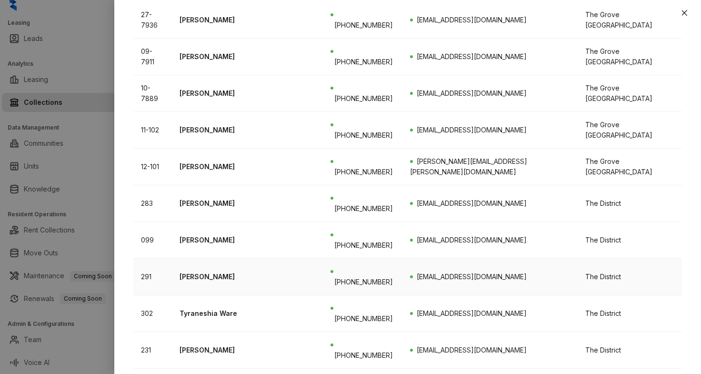
scroll to position [305, 0]
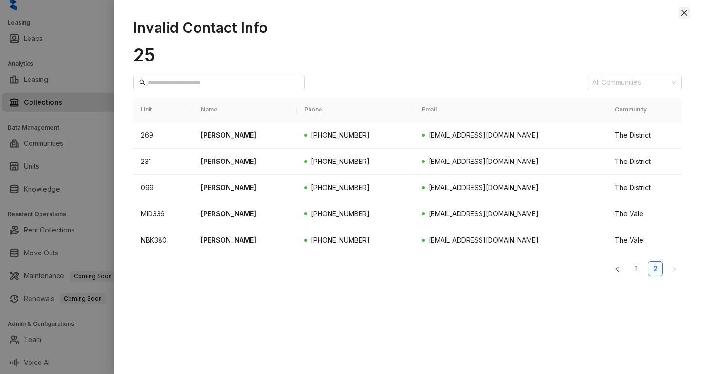
click at [683, 11] on icon "close" at bounding box center [684, 13] width 8 height 8
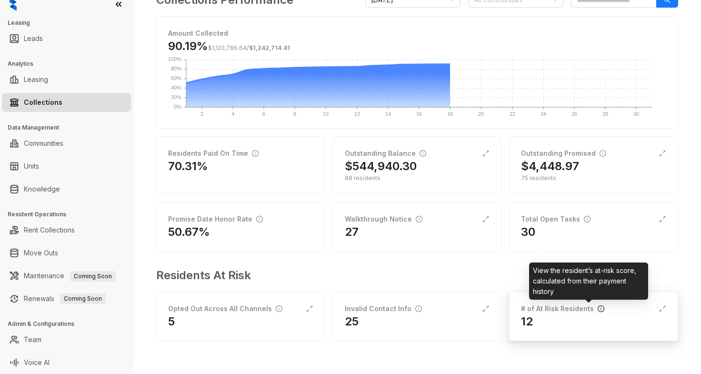
click at [597, 307] on icon "info-circle" at bounding box center [600, 308] width 7 height 7
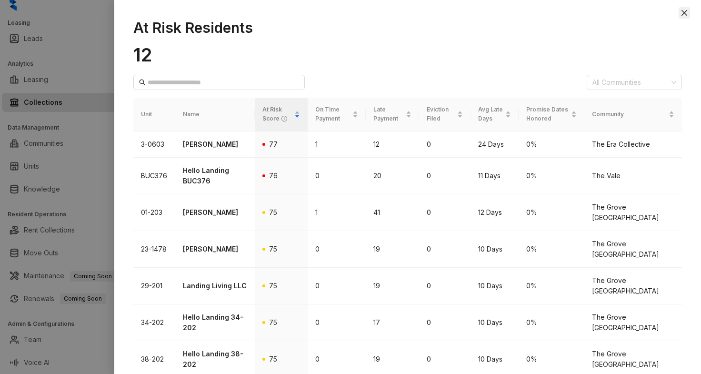
click at [687, 10] on icon "close" at bounding box center [684, 13] width 8 height 8
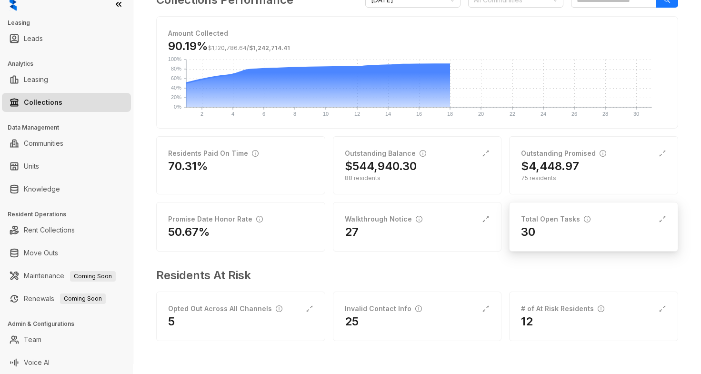
click at [550, 226] on div "30" at bounding box center [593, 231] width 145 height 15
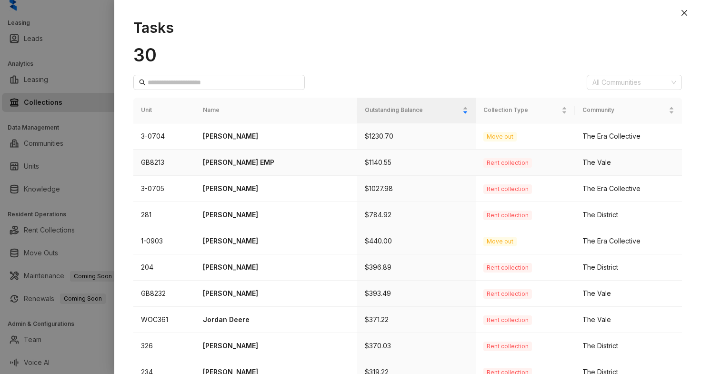
click at [239, 163] on p "[PERSON_NAME] EMP" at bounding box center [276, 162] width 147 height 10
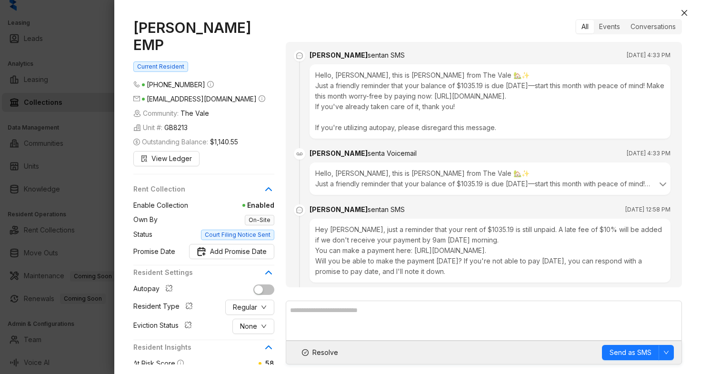
scroll to position [1962, 0]
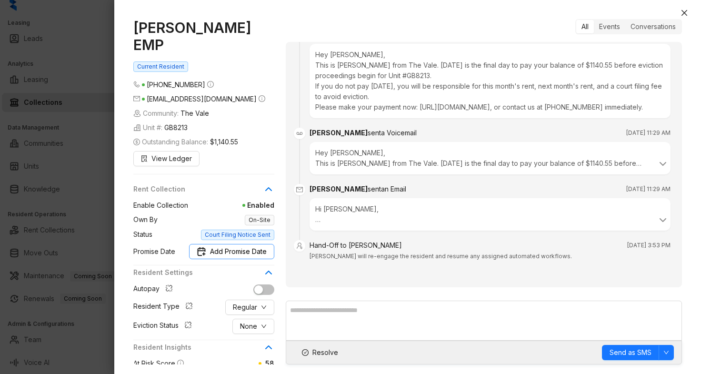
click at [264, 246] on span "Add Promise Date" at bounding box center [238, 251] width 57 height 10
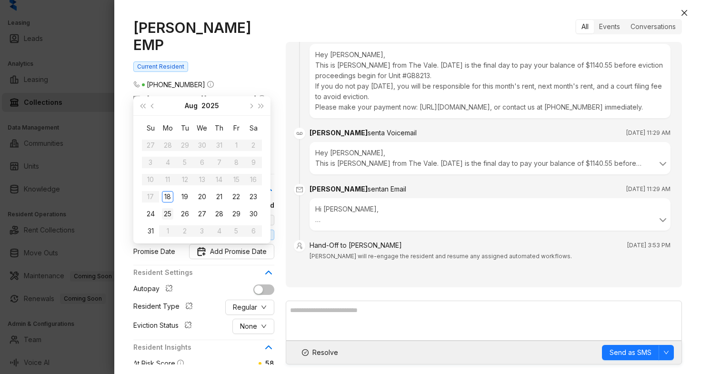
type input "**********"
click at [257, 214] on div "30" at bounding box center [252, 213] width 11 height 11
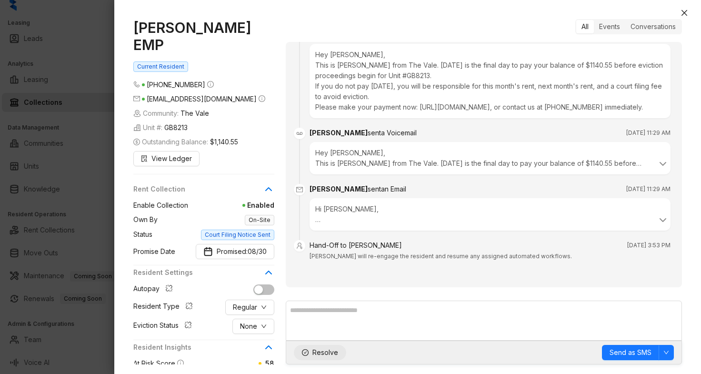
click at [321, 351] on span "Resolve" at bounding box center [325, 352] width 26 height 10
click at [685, 10] on icon "close" at bounding box center [684, 13] width 8 height 8
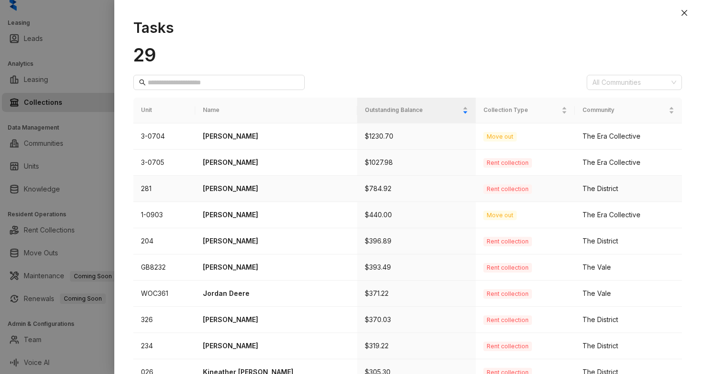
click at [229, 186] on p "[PERSON_NAME]" at bounding box center [276, 188] width 147 height 10
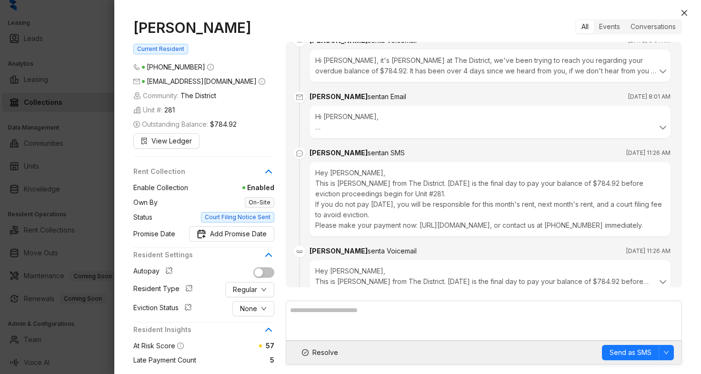
scroll to position [1713, 0]
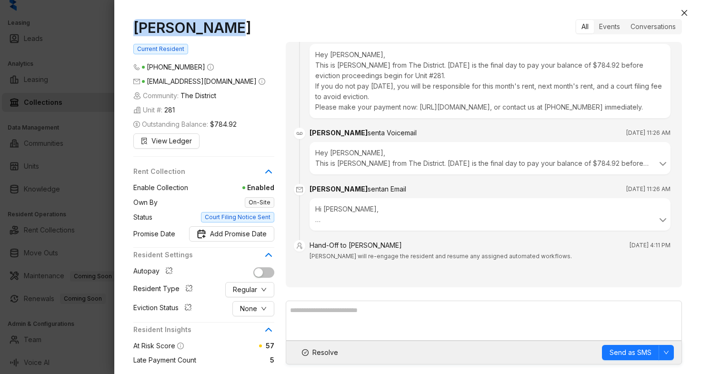
drag, startPoint x: 226, startPoint y: 30, endPoint x: 134, endPoint y: 23, distance: 92.1
click at [134, 23] on h1 "[PERSON_NAME]" at bounding box center [203, 27] width 141 height 17
copy h1 "[PERSON_NAME]"
click at [313, 350] on span "Resolve" at bounding box center [325, 352] width 26 height 10
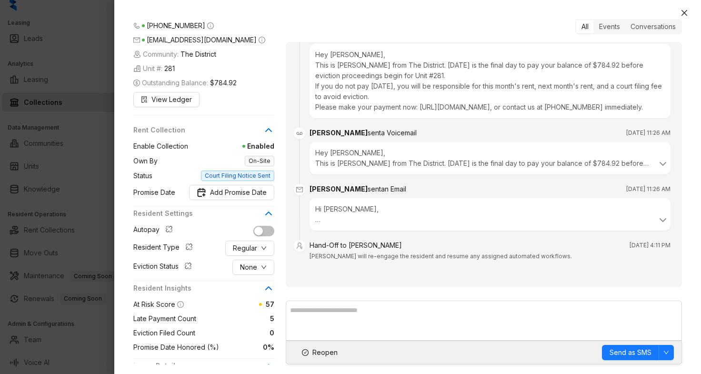
scroll to position [95, 0]
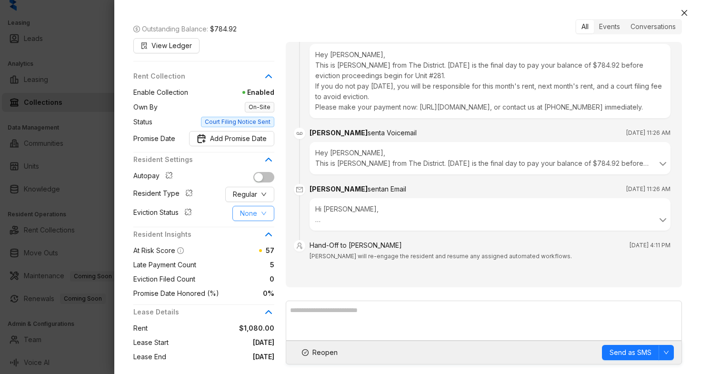
click at [241, 208] on span "None" at bounding box center [248, 213] width 17 height 10
click at [247, 265] on span "Filed" at bounding box center [253, 262] width 26 height 10
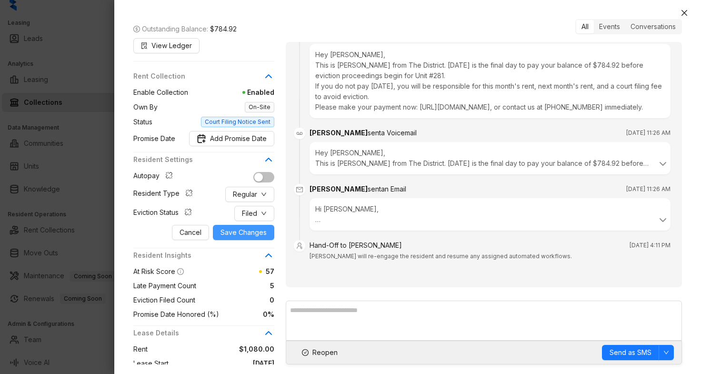
click at [242, 227] on span "Save Changes" at bounding box center [243, 232] width 46 height 10
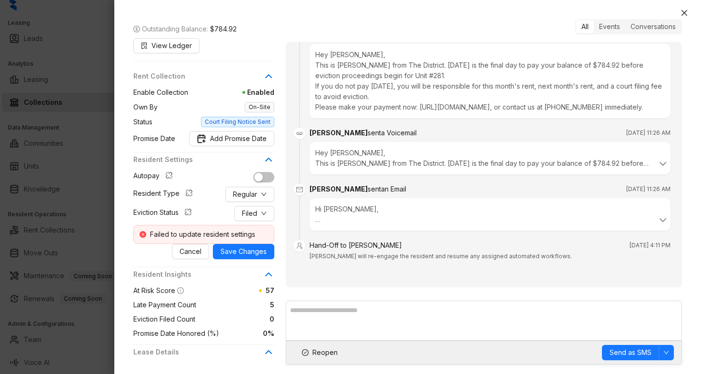
scroll to position [0, 0]
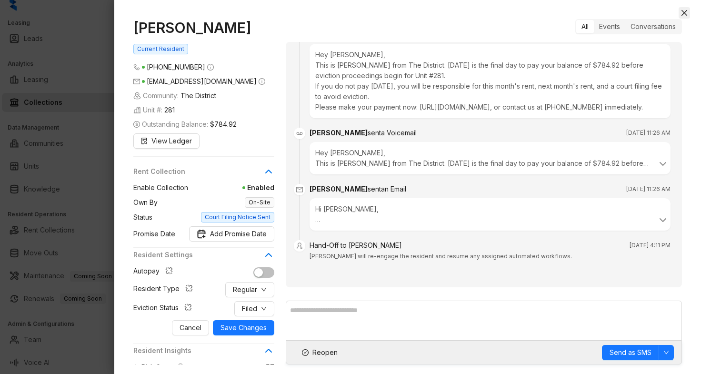
click at [684, 10] on icon "close" at bounding box center [684, 13] width 8 height 8
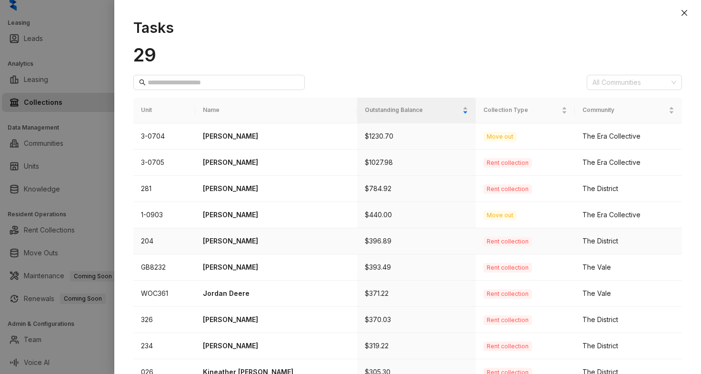
click at [243, 238] on p "[PERSON_NAME]" at bounding box center [276, 241] width 147 height 10
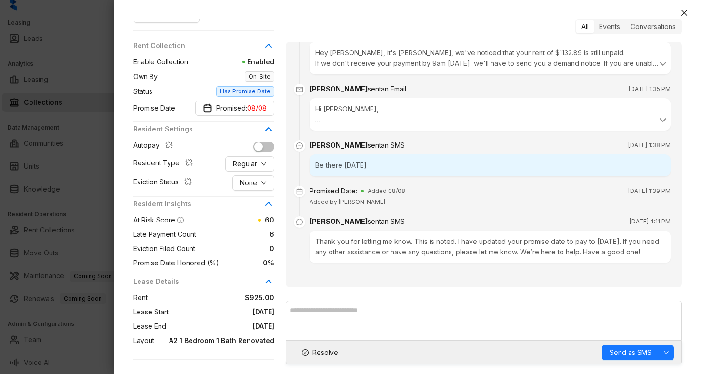
scroll to position [207, 0]
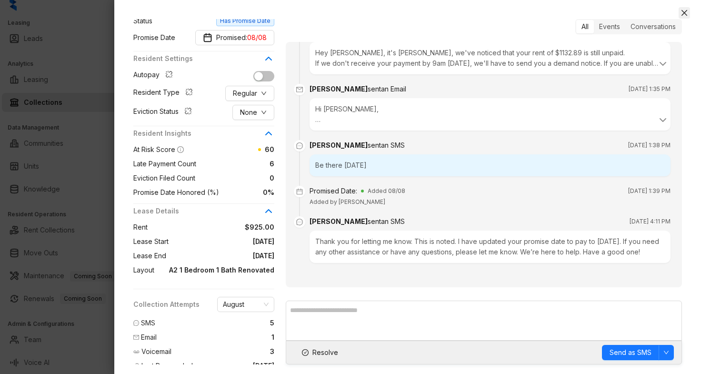
click at [686, 13] on icon "close" at bounding box center [684, 13] width 8 height 8
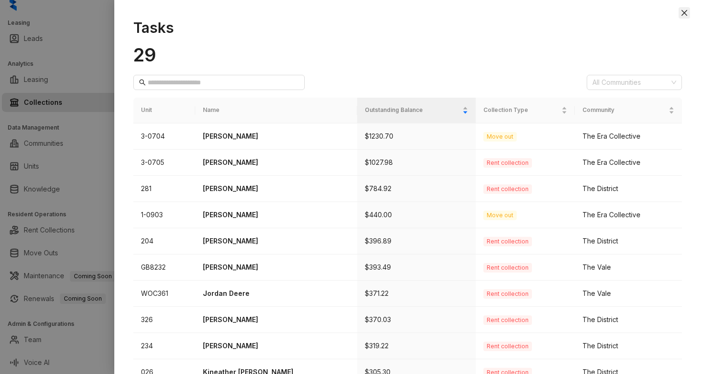
click at [684, 11] on icon "close" at bounding box center [684, 13] width 8 height 8
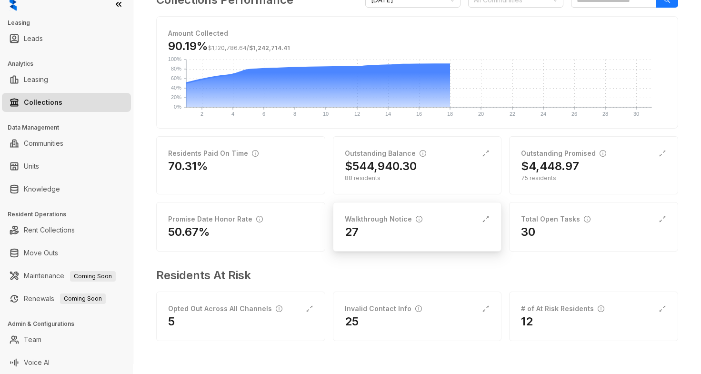
click at [406, 233] on div "27" at bounding box center [417, 231] width 145 height 15
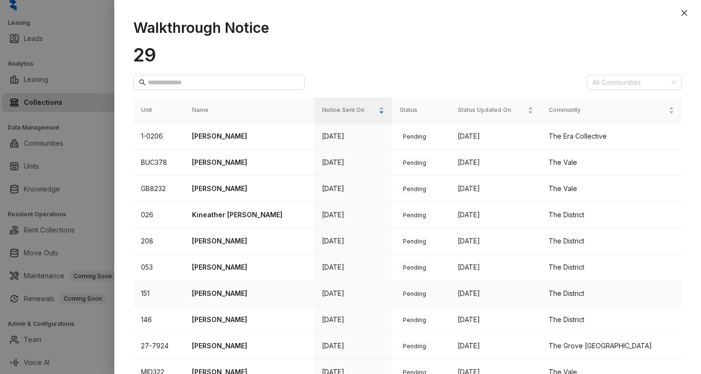
click at [220, 294] on p "[PERSON_NAME]" at bounding box center [249, 293] width 115 height 10
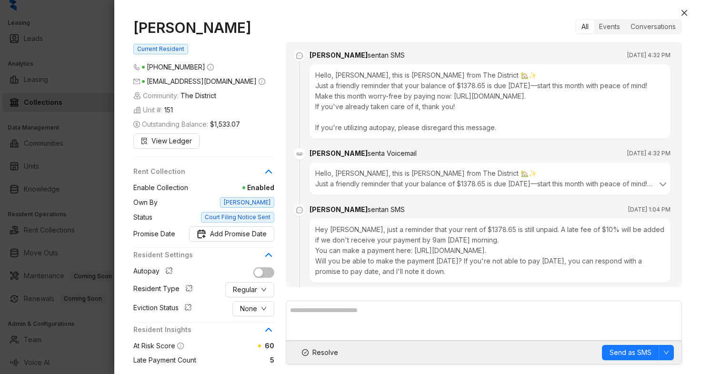
scroll to position [1790, 0]
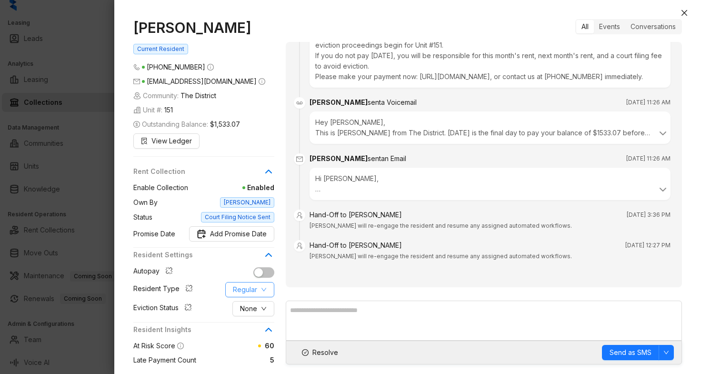
click at [256, 293] on span "Regular" at bounding box center [245, 289] width 24 height 10
click at [682, 13] on icon "close" at bounding box center [684, 13] width 8 height 8
